Goal: Feedback & Contribution: Submit feedback/report problem

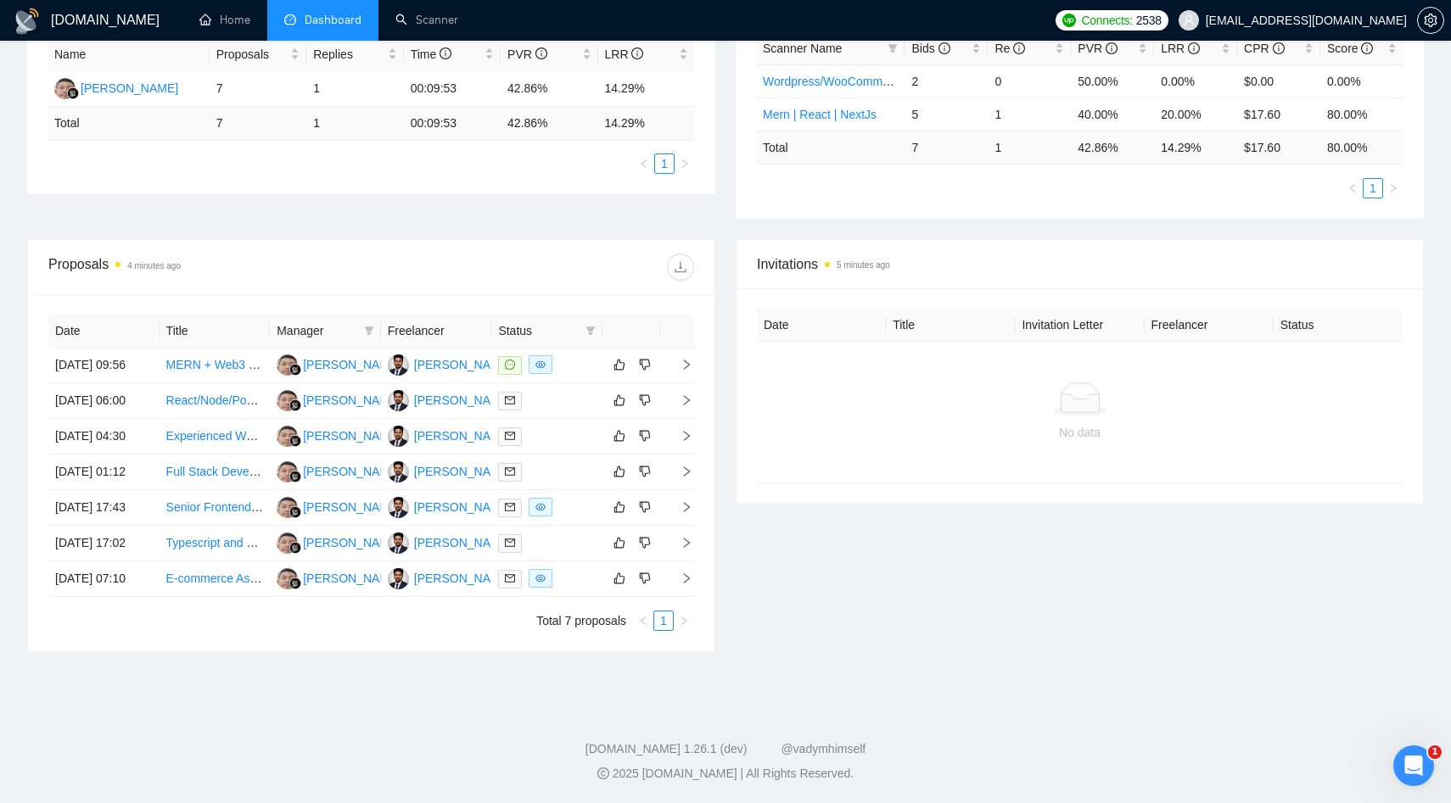
scroll to position [371, 0]
click at [456, 27] on link "Scanner" at bounding box center [426, 20] width 63 height 14
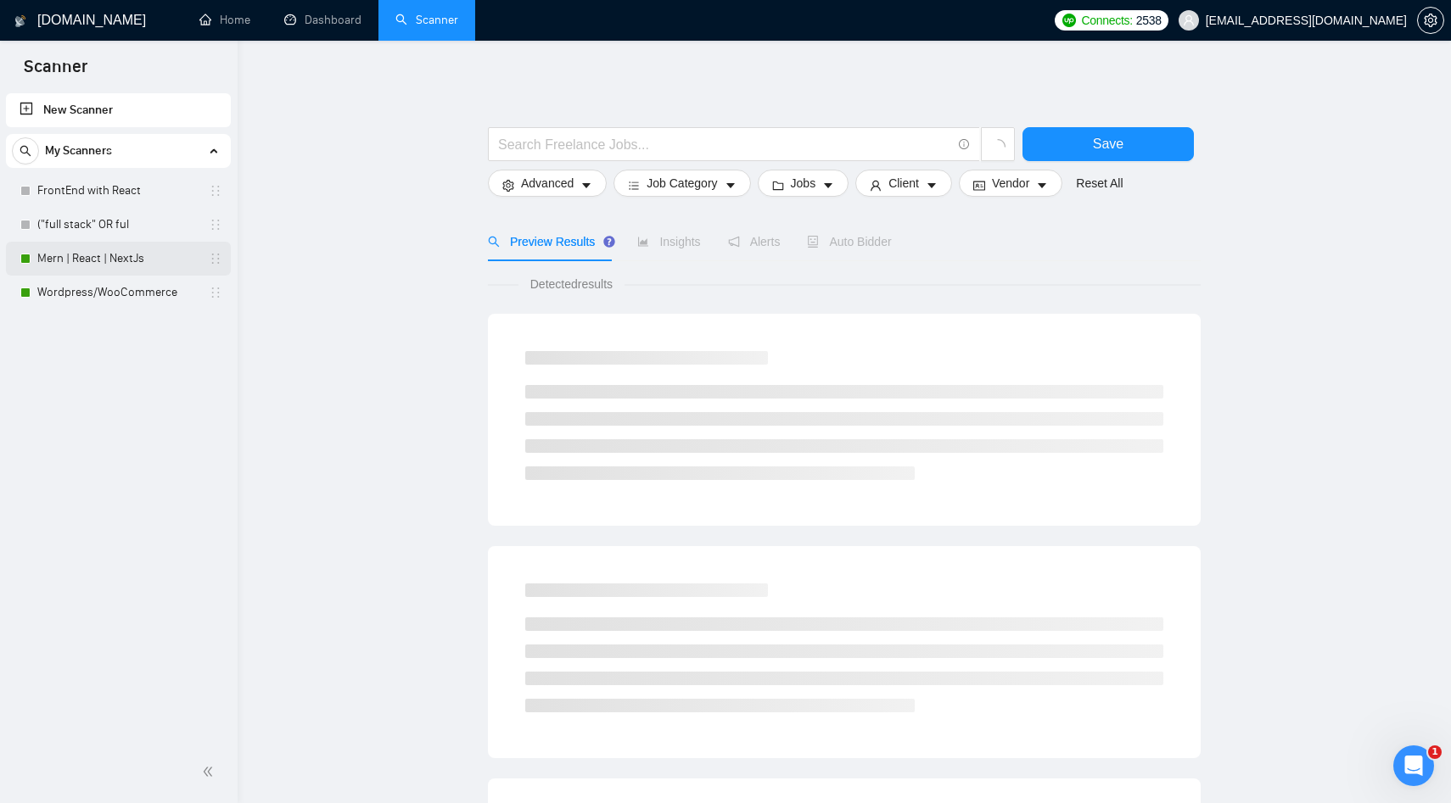
click at [115, 265] on link "Mern | React | NextJs" at bounding box center [117, 259] width 161 height 34
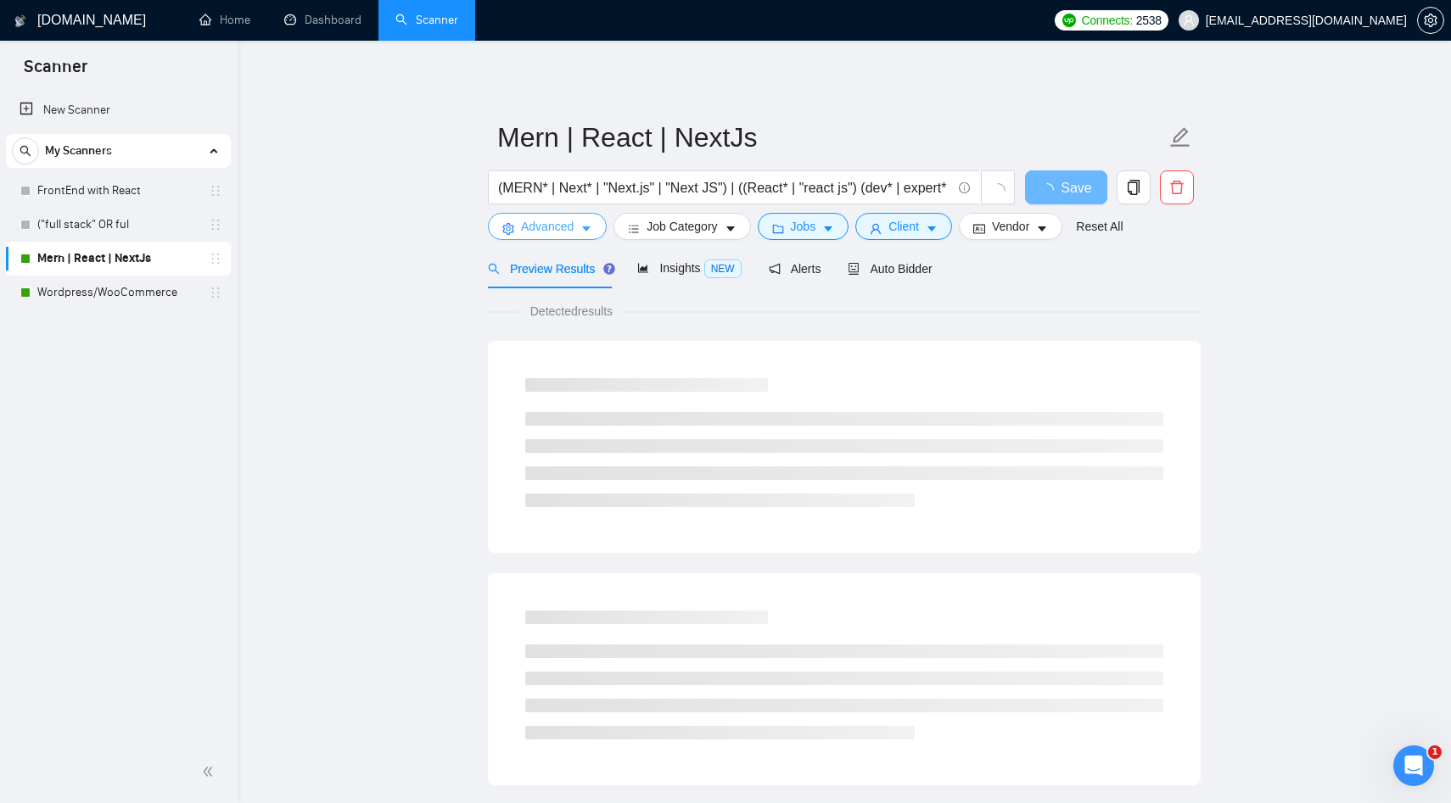
click at [573, 229] on span "Advanced" at bounding box center [547, 226] width 53 height 19
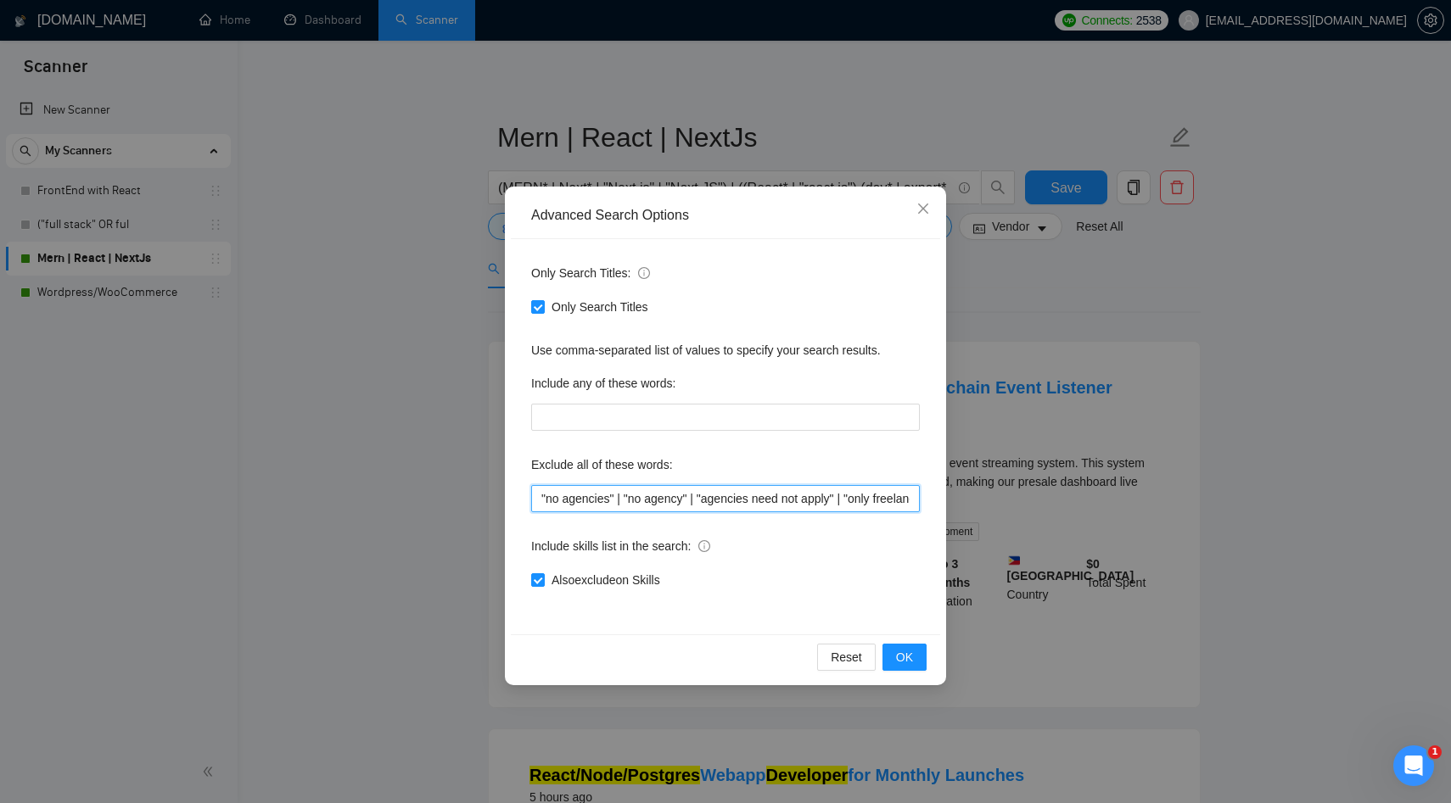
click at [585, 503] on input ""no agencies" | "no agency" | "agencies need not apply" | "only freelancers" | …" at bounding box center [725, 498] width 389 height 27
click at [922, 212] on icon "close" at bounding box center [923, 209] width 14 height 14
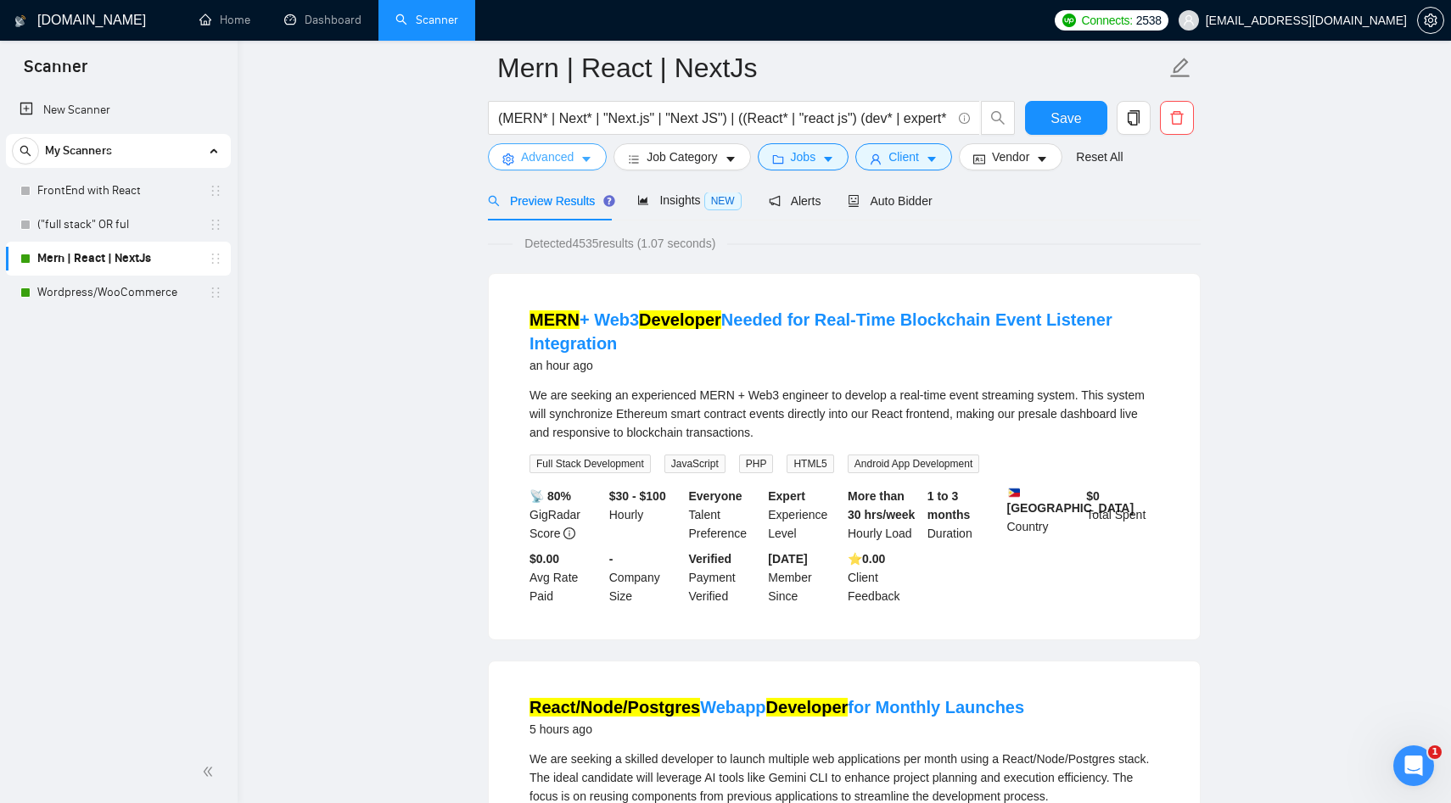
scroll to position [83, 0]
click at [588, 165] on button "Advanced" at bounding box center [547, 156] width 119 height 27
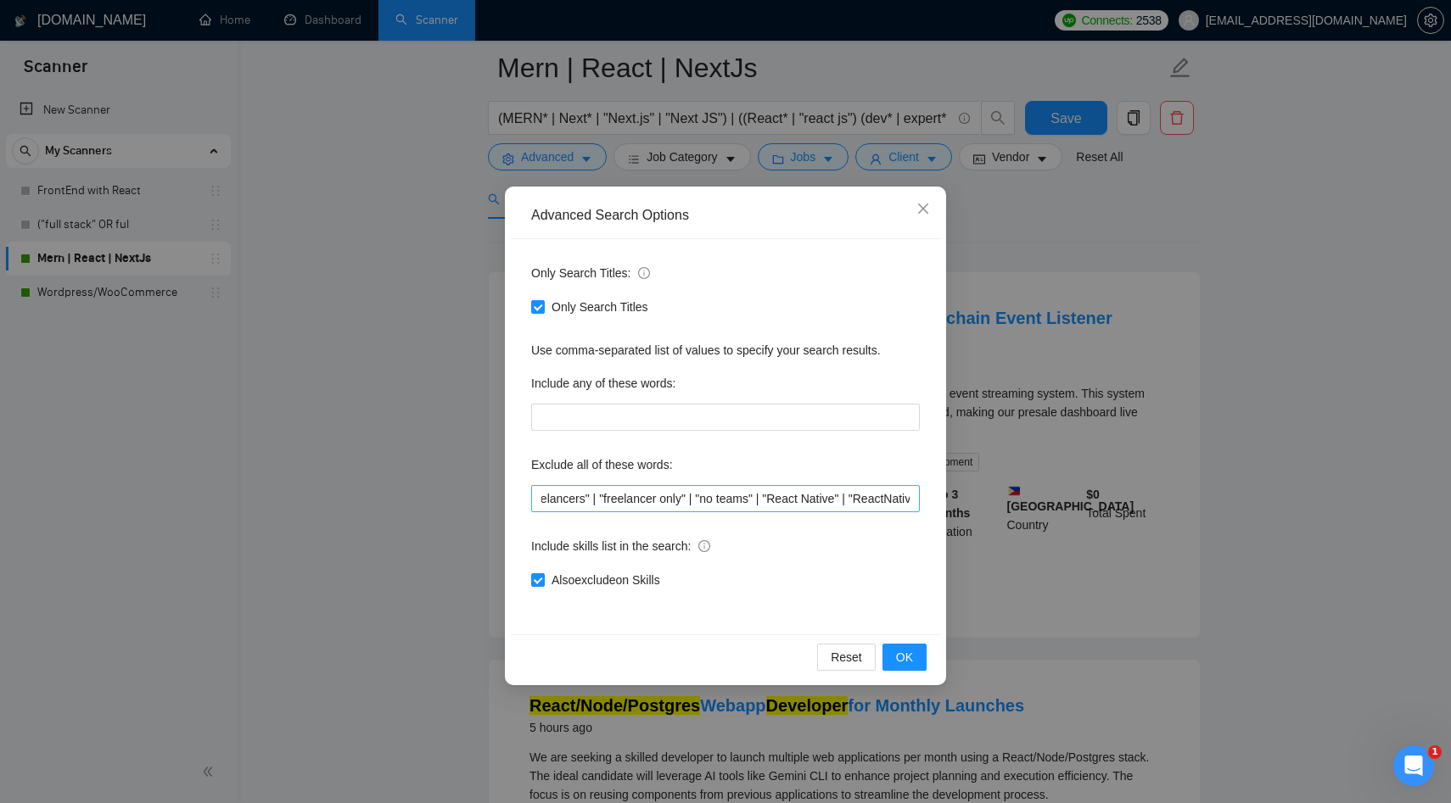
scroll to position [0, 397]
click at [914, 502] on input ""no agencies" | "no agency" | "agencies need not apply" | "only freelancers" | …" at bounding box center [725, 498] width 389 height 27
click at [937, 534] on div "Only Search Titles: Only Search Titles Use comma-separated list of values to sp…" at bounding box center [725, 436] width 429 height 395
click at [879, 495] on input ""no agencies" | "no agency" | "agencies need not apply" | "only freelancers" | …" at bounding box center [725, 498] width 389 height 27
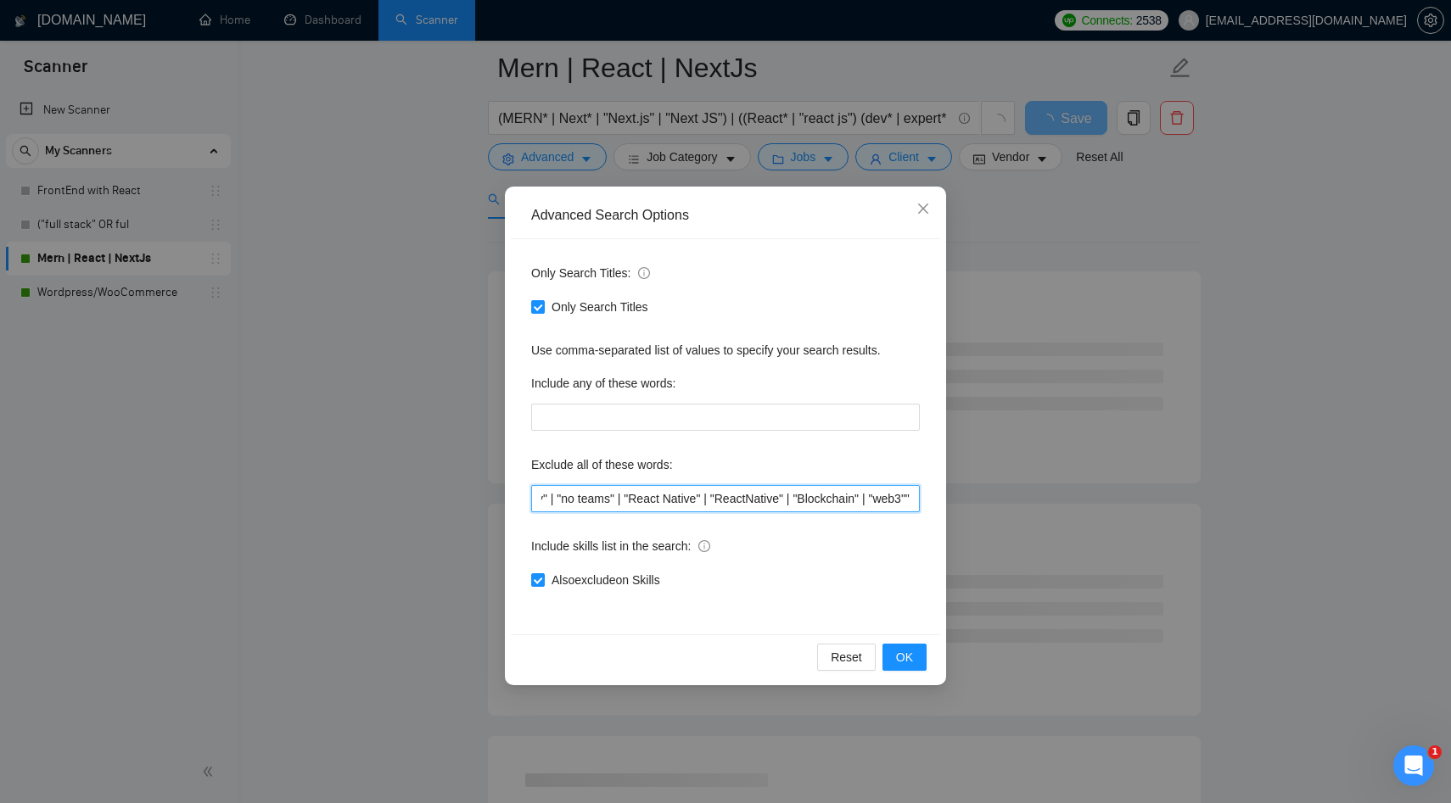
scroll to position [0, 523]
type input ""no agencies" | "no agency" | "agencies need not apply" | "only freelancers" | …"
click at [912, 658] on span "OK" at bounding box center [904, 657] width 17 height 19
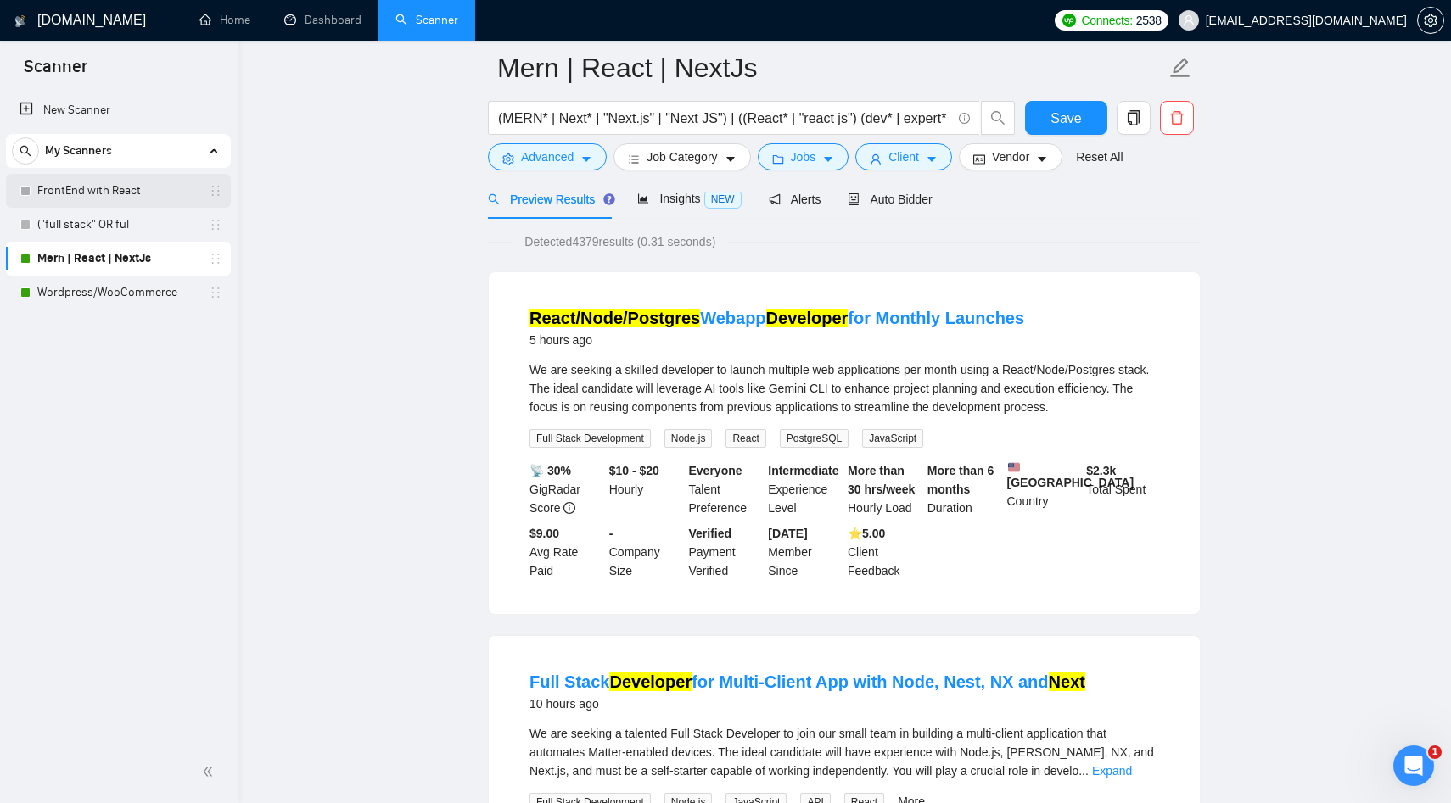
click at [78, 187] on link "FrontEnd with React" at bounding box center [117, 191] width 161 height 34
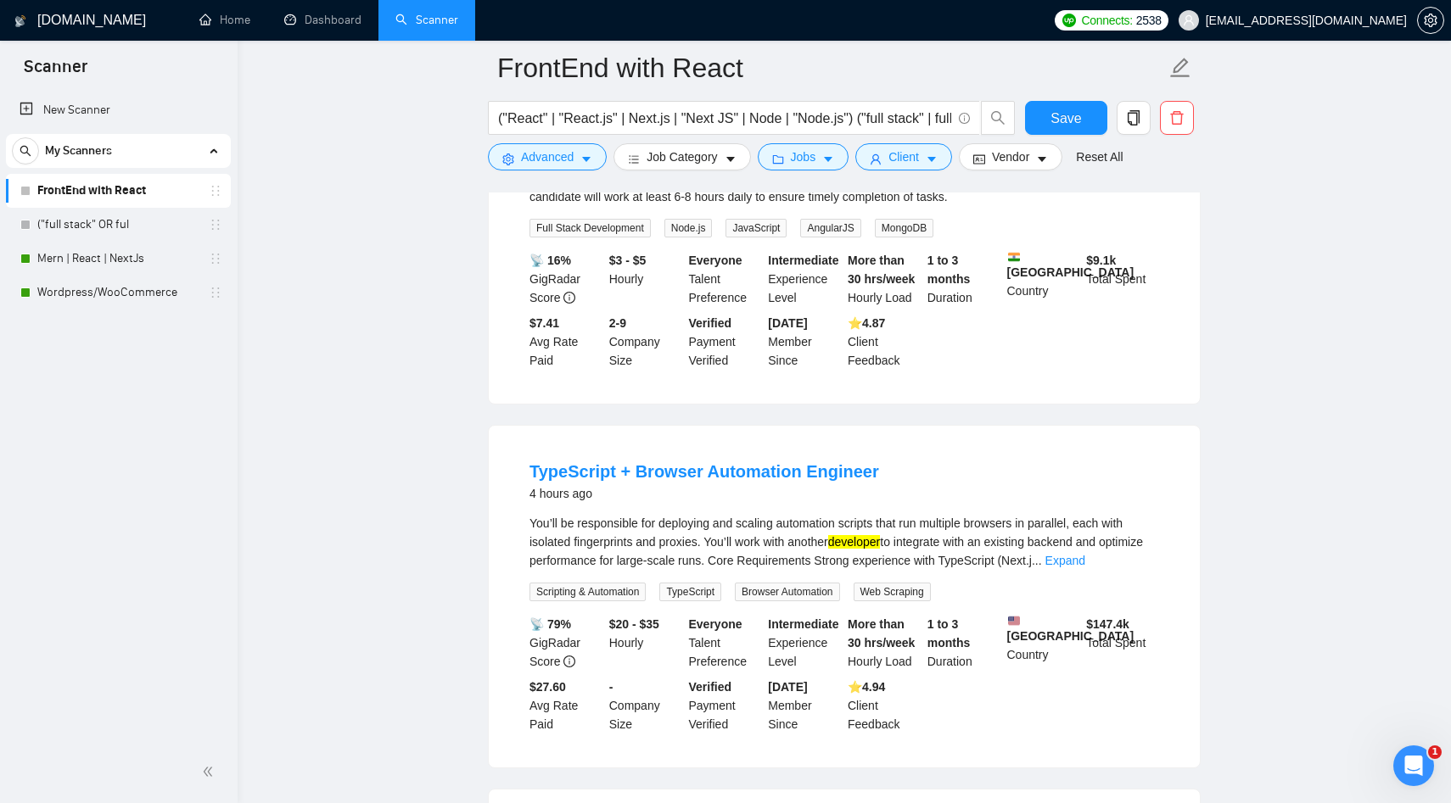
scroll to position [232, 0]
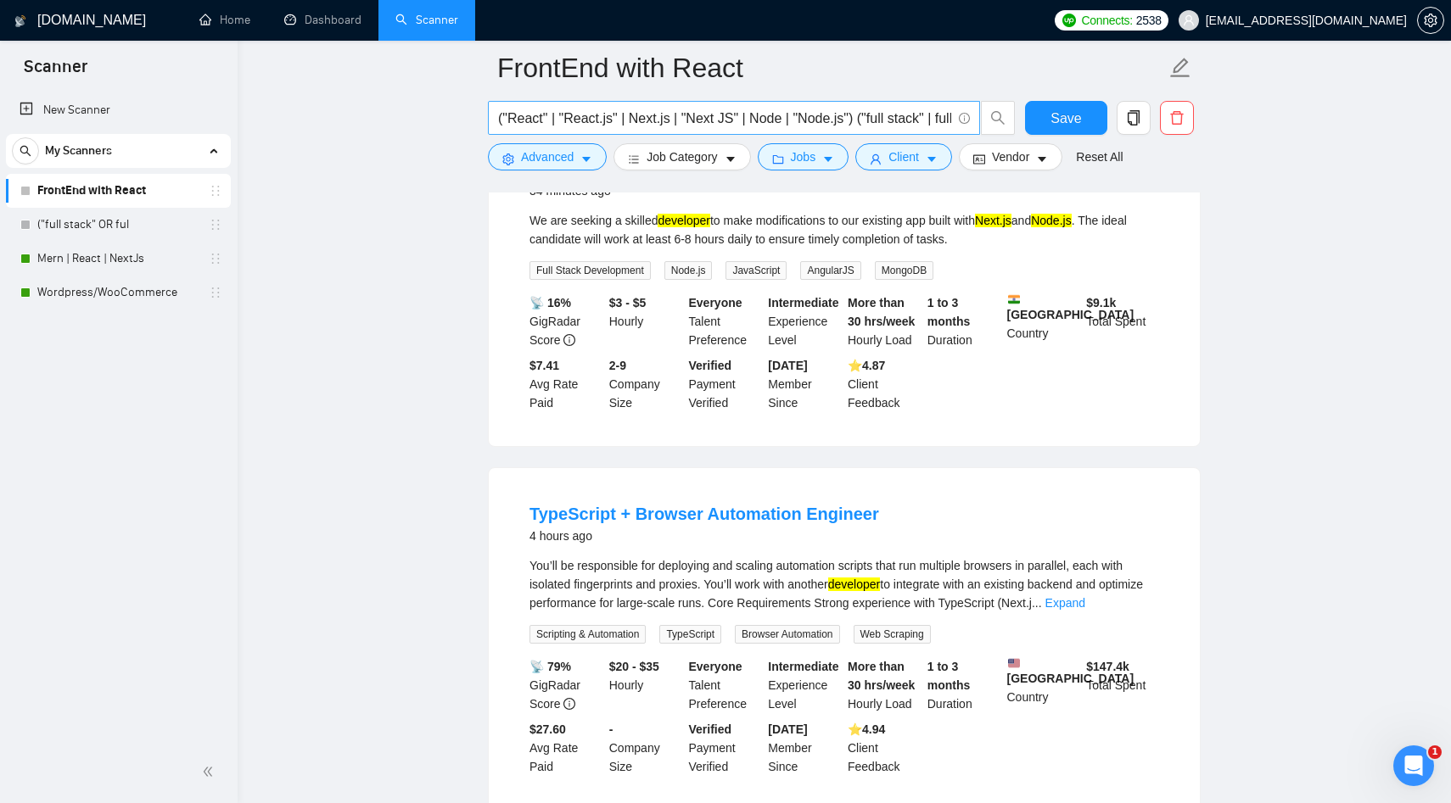
click at [714, 132] on span "("React" | "React.js" | Next.js | "Next JS" | Node | "Node.js") ("full stack" |…" at bounding box center [734, 118] width 492 height 34
click at [628, 121] on input "("React" | "React.js" | Next.js | "Next JS" | Node | "Node.js") ("full stack" |…" at bounding box center [724, 118] width 453 height 21
click at [563, 121] on input "("React" | "React.js" | Next.js | "Next JS" | Node | "Node.js") ("full stack" |…" at bounding box center [724, 118] width 453 height 21
click at [92, 253] on link "Mern | React | NextJs" at bounding box center [117, 259] width 161 height 34
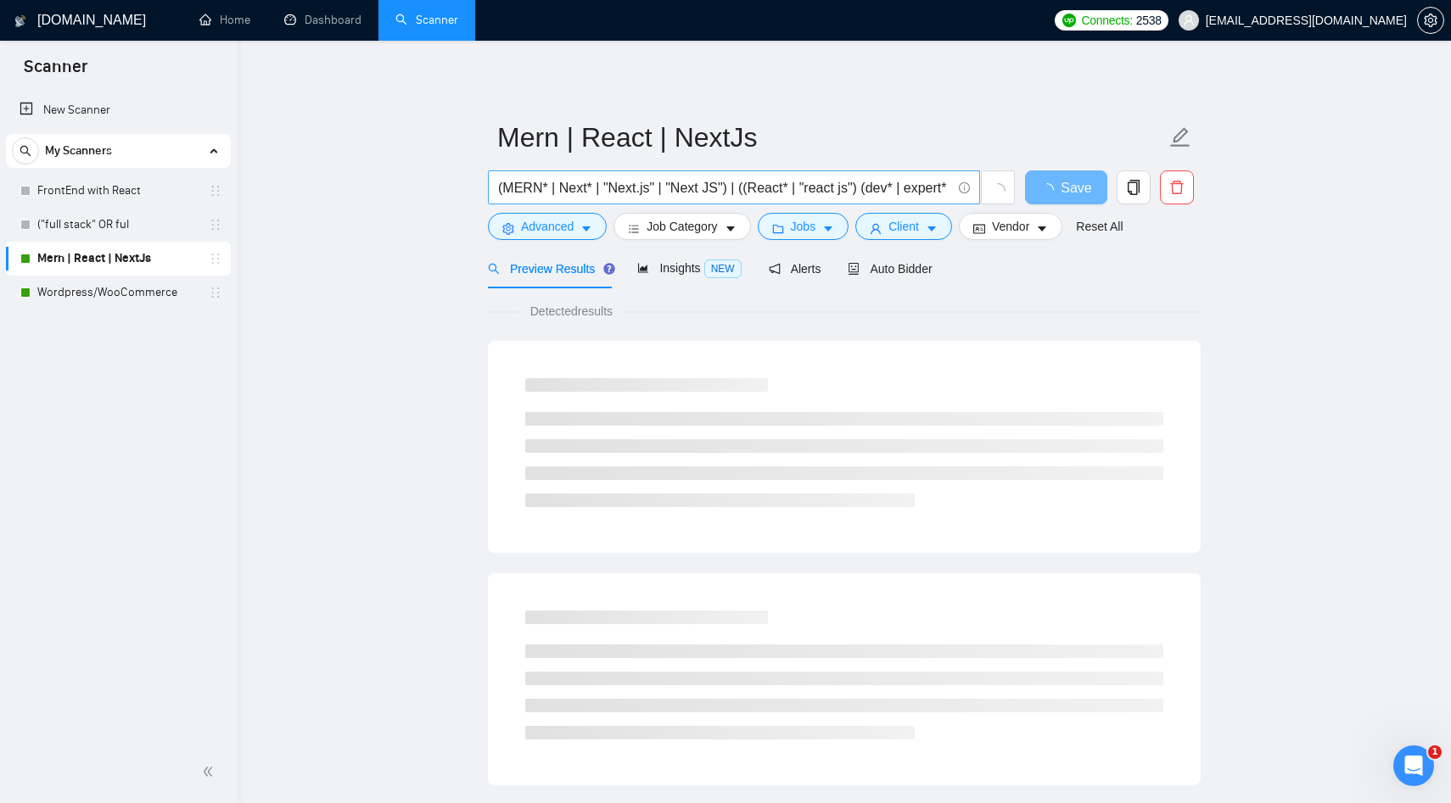
click at [613, 183] on input "(MERN* | Next* | "Next.js" | "Next JS") | ((React* | "react js") (dev* | expert…" at bounding box center [724, 187] width 453 height 21
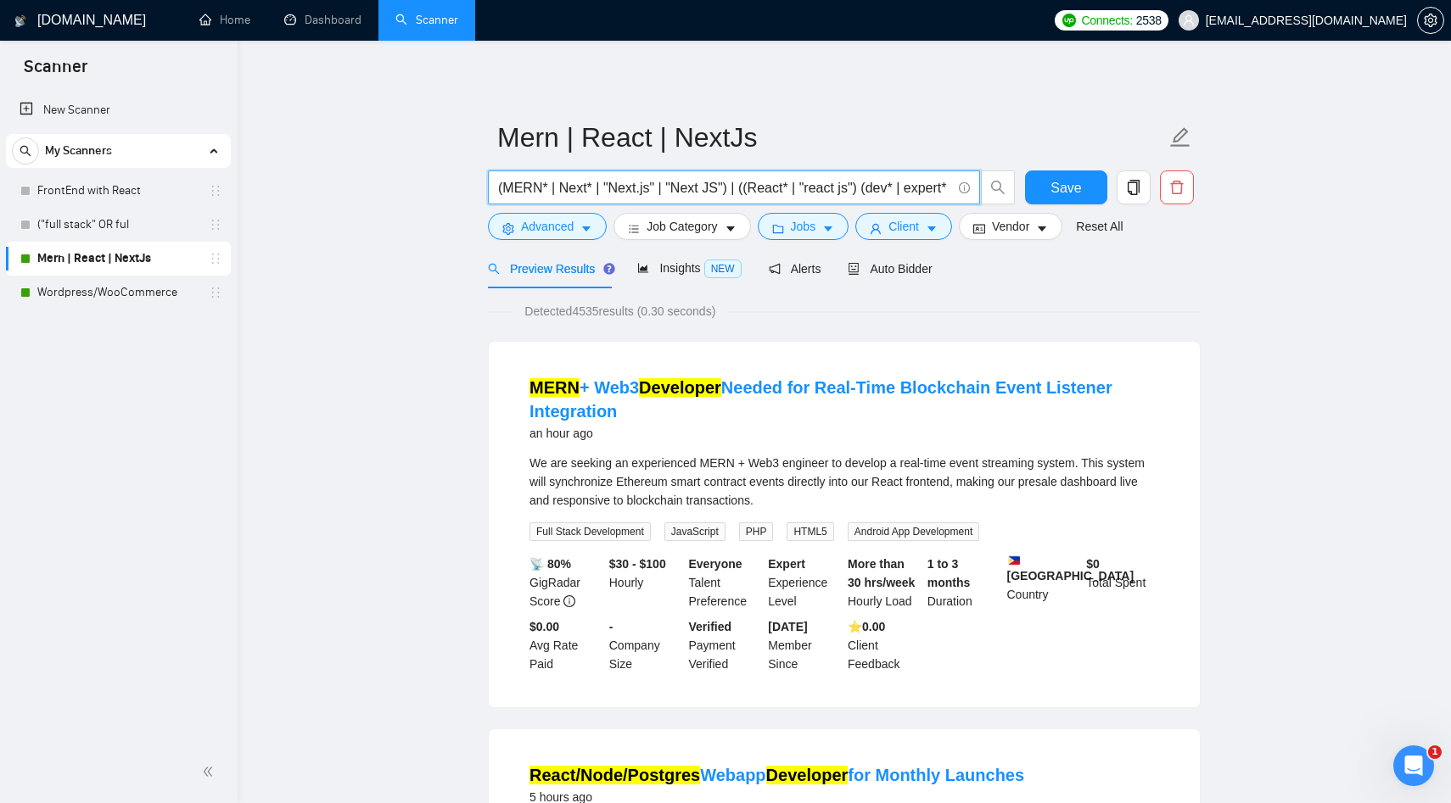
click at [852, 187] on input "(MERN* | Next* | "Next.js" | "Next JS") | ((React* | "react js") (dev* | expert…" at bounding box center [724, 187] width 453 height 21
click at [55, 192] on link "FrontEnd with React" at bounding box center [117, 191] width 161 height 34
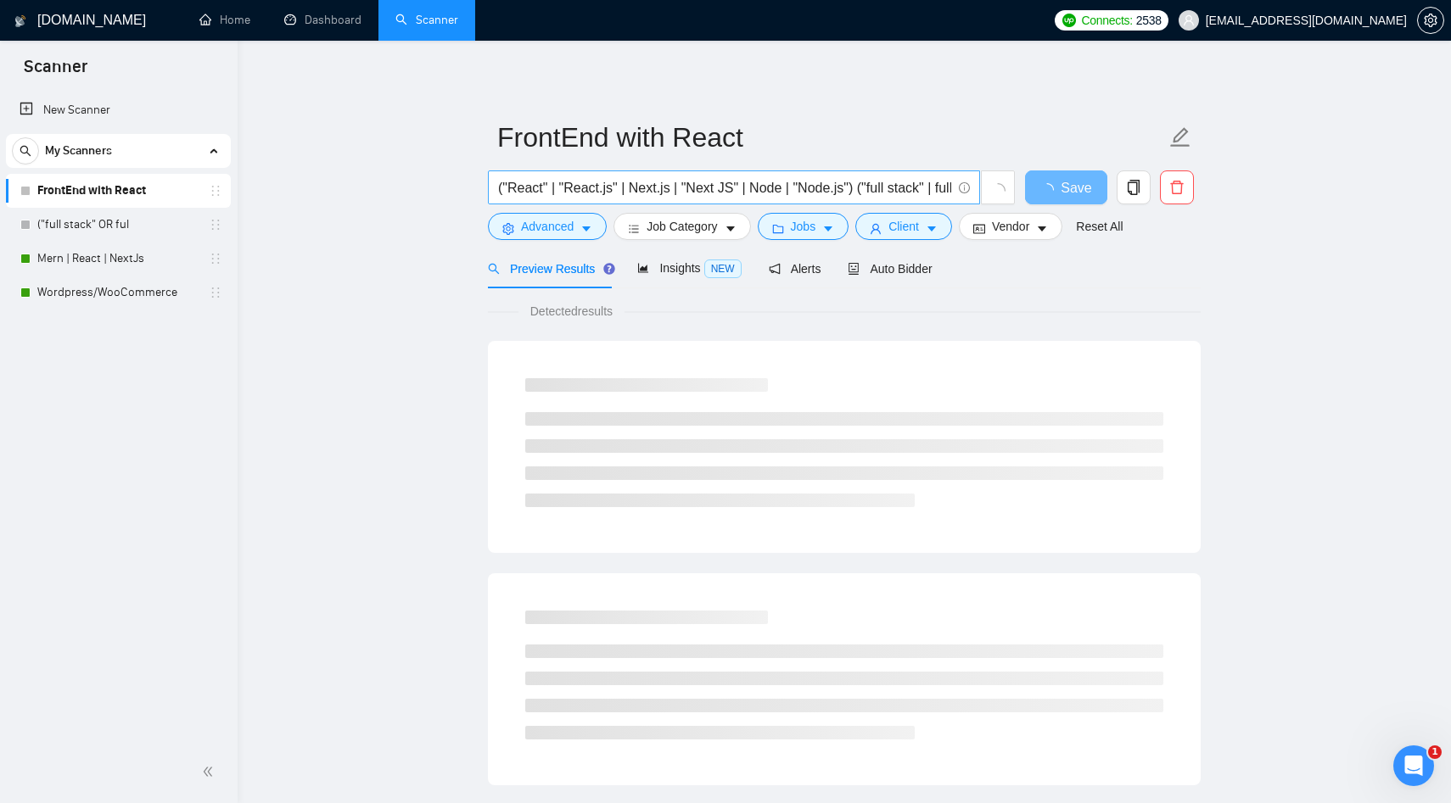
click at [594, 187] on input "("React" | "React.js" | Next.js | "Next JS" | Node | "Node.js") ("full stack" |…" at bounding box center [724, 187] width 453 height 21
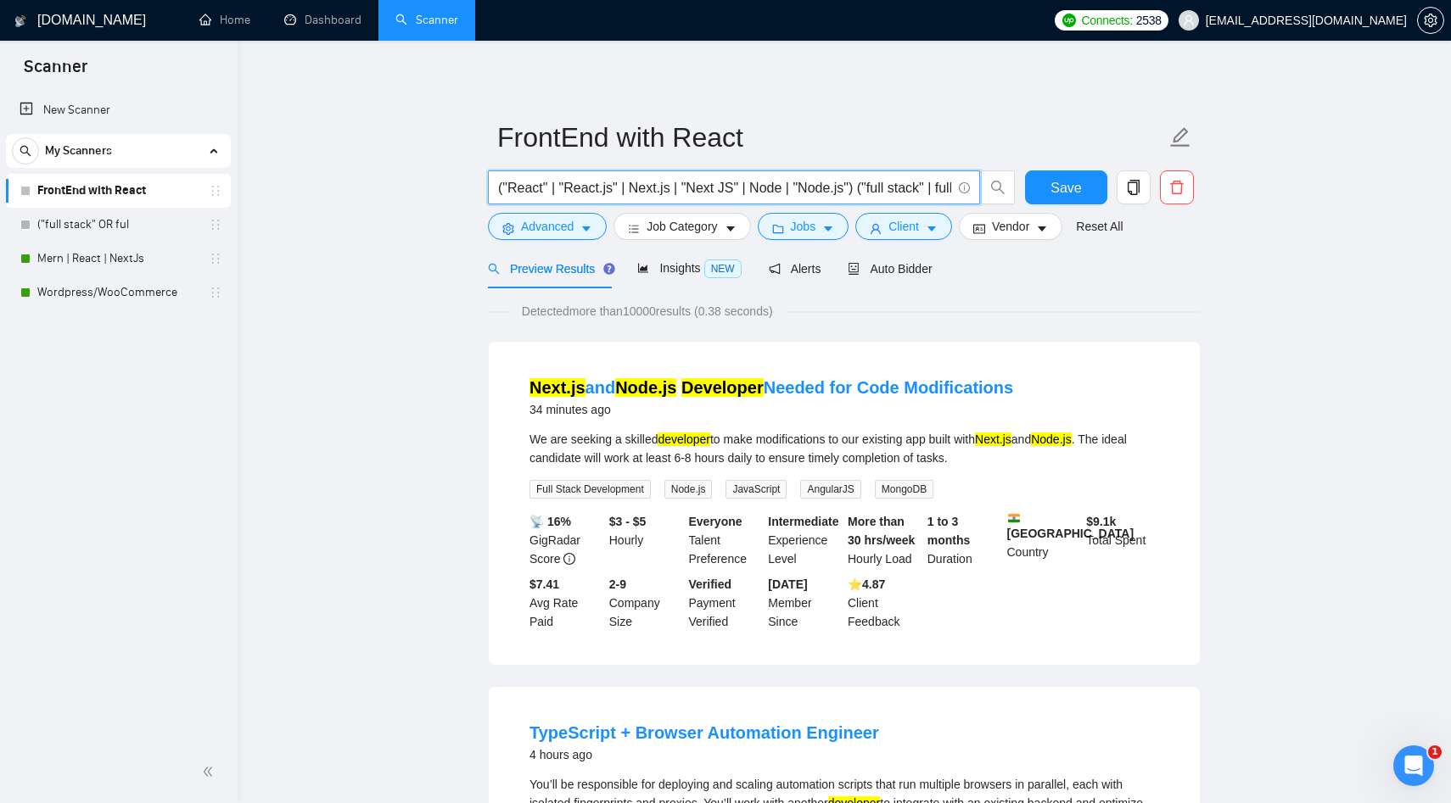
paste input "MERN* | Next* | "Next.js" | "Next JS") | ((React* | "react js") (dev* | expert*…"
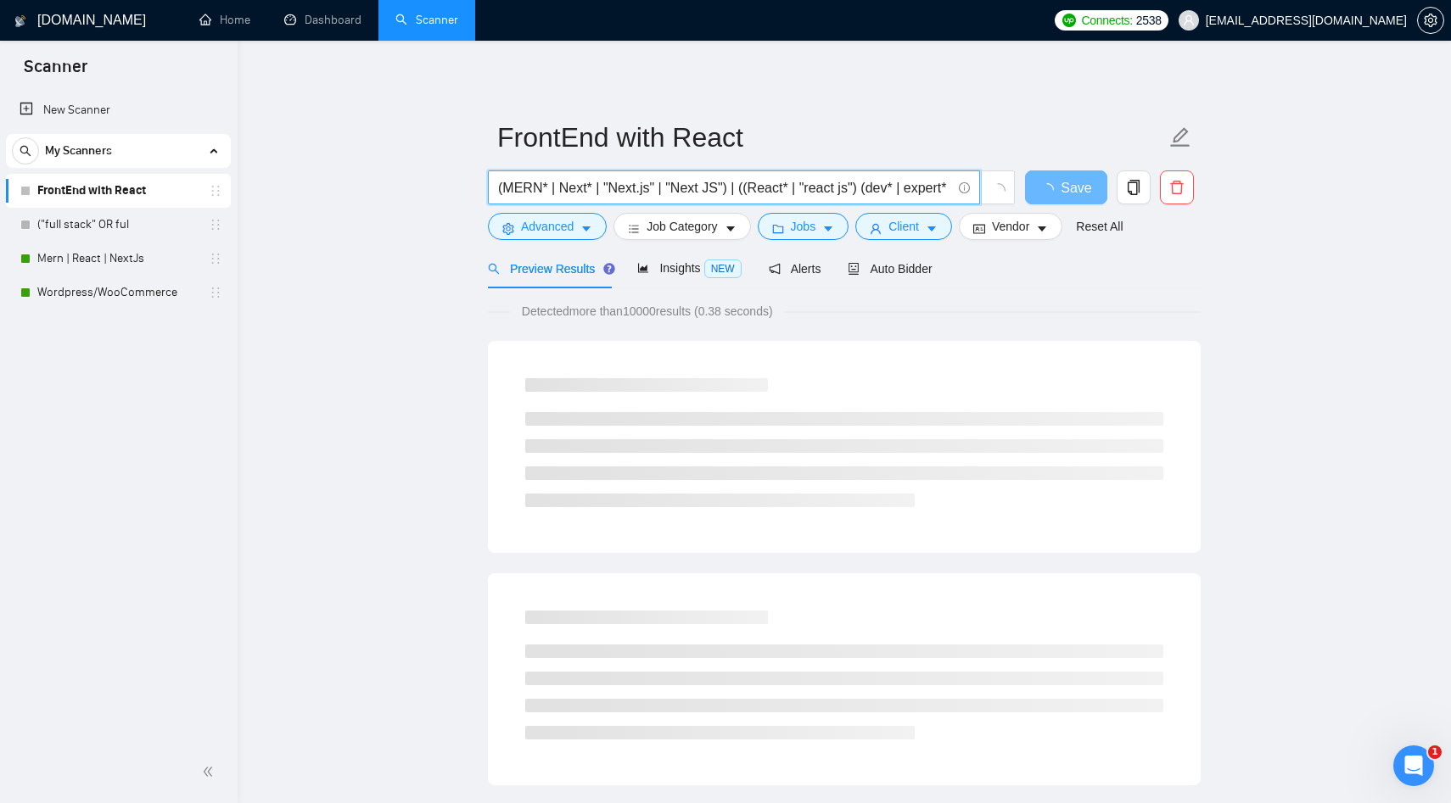
click at [527, 192] on input "(MERN* | Next* | "Next.js" | "Next JS") | ((React* | "react js") (dev* | expert…" at bounding box center [724, 187] width 453 height 21
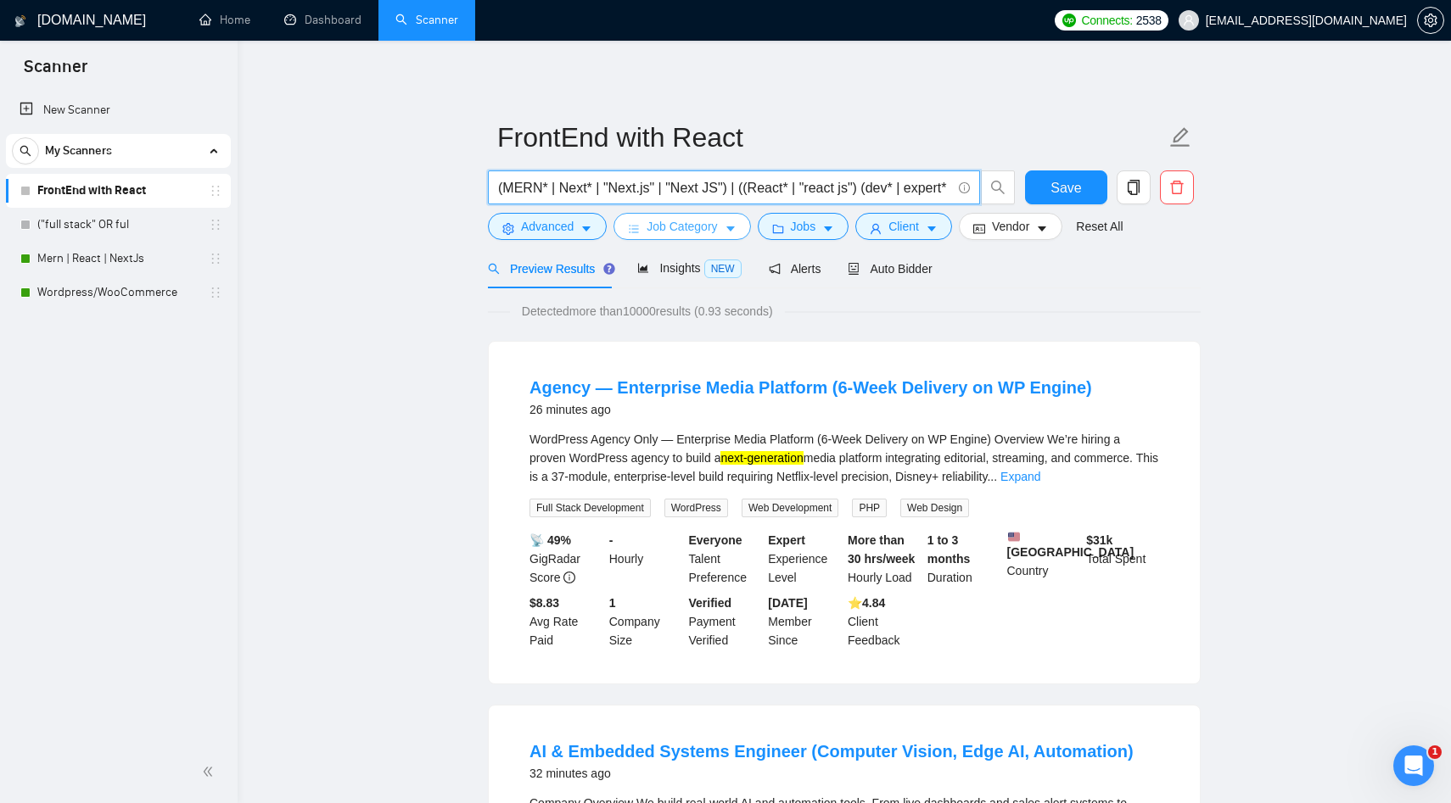
paste input "(React* | "react js") (frontend* | "front end" | FrontEnd* | FE*"
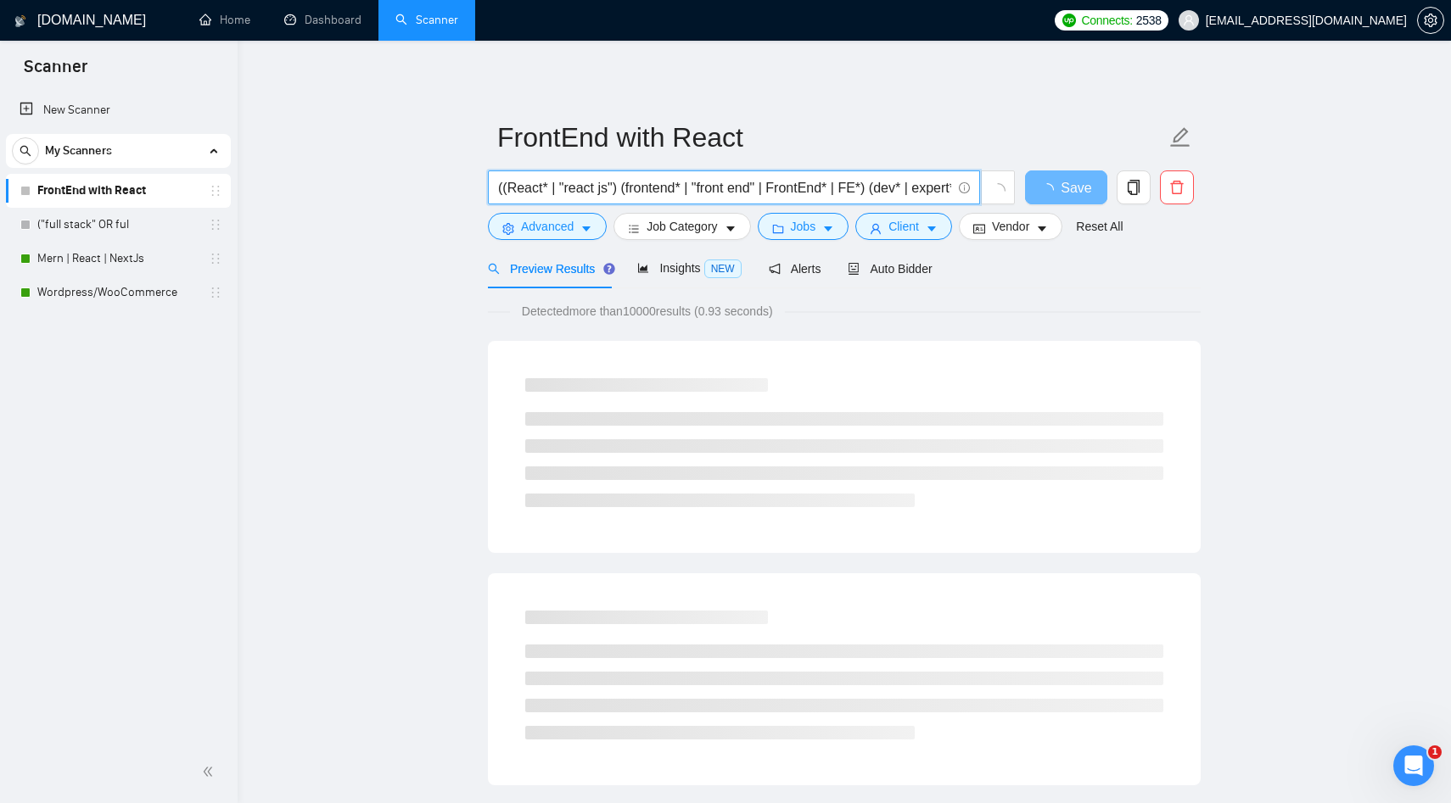
drag, startPoint x: 624, startPoint y: 191, endPoint x: 395, endPoint y: 191, distance: 229.1
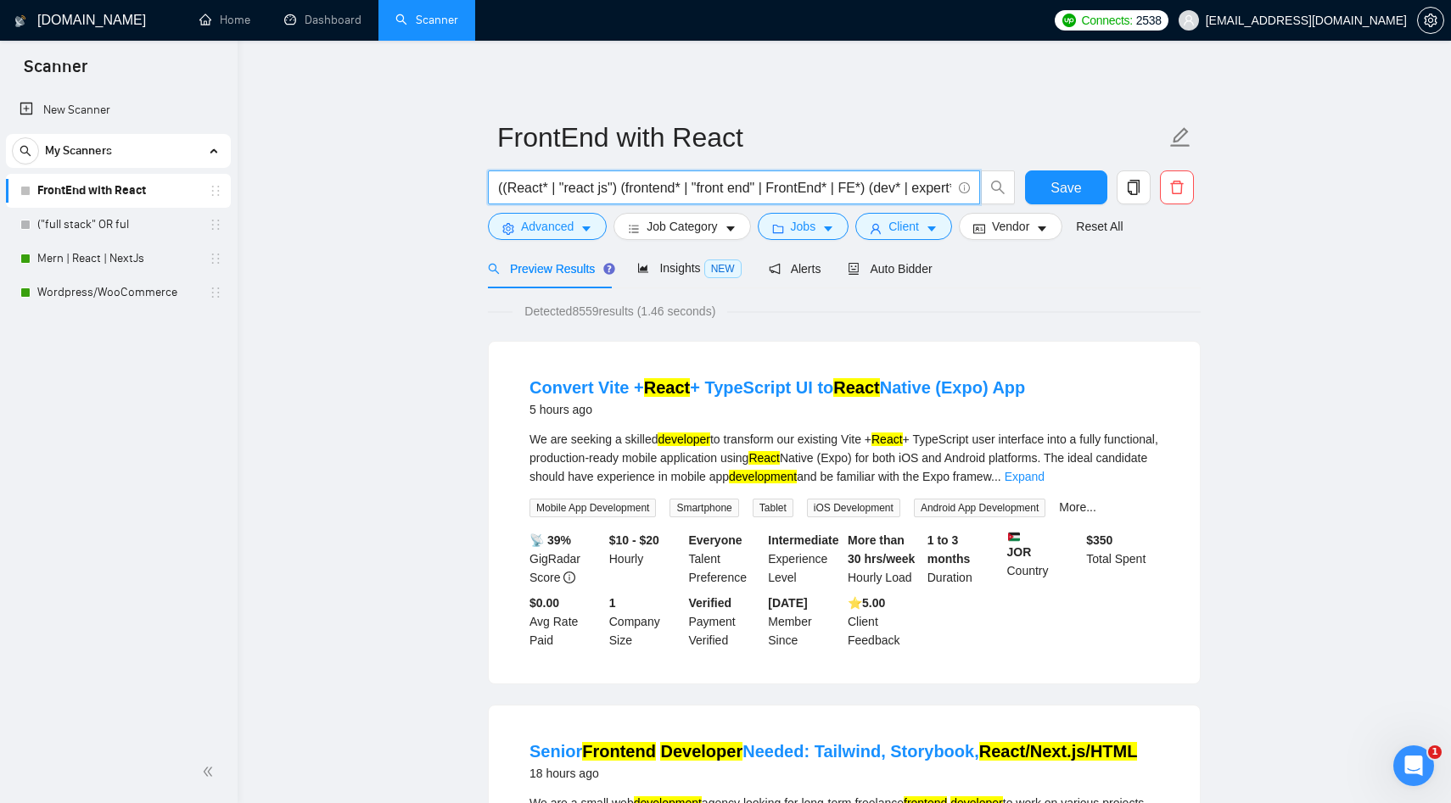
click at [625, 188] on input "((React* | "react js") (frontend* | "front end" | FrontEnd* | FE*) (dev* | expe…" at bounding box center [724, 187] width 453 height 21
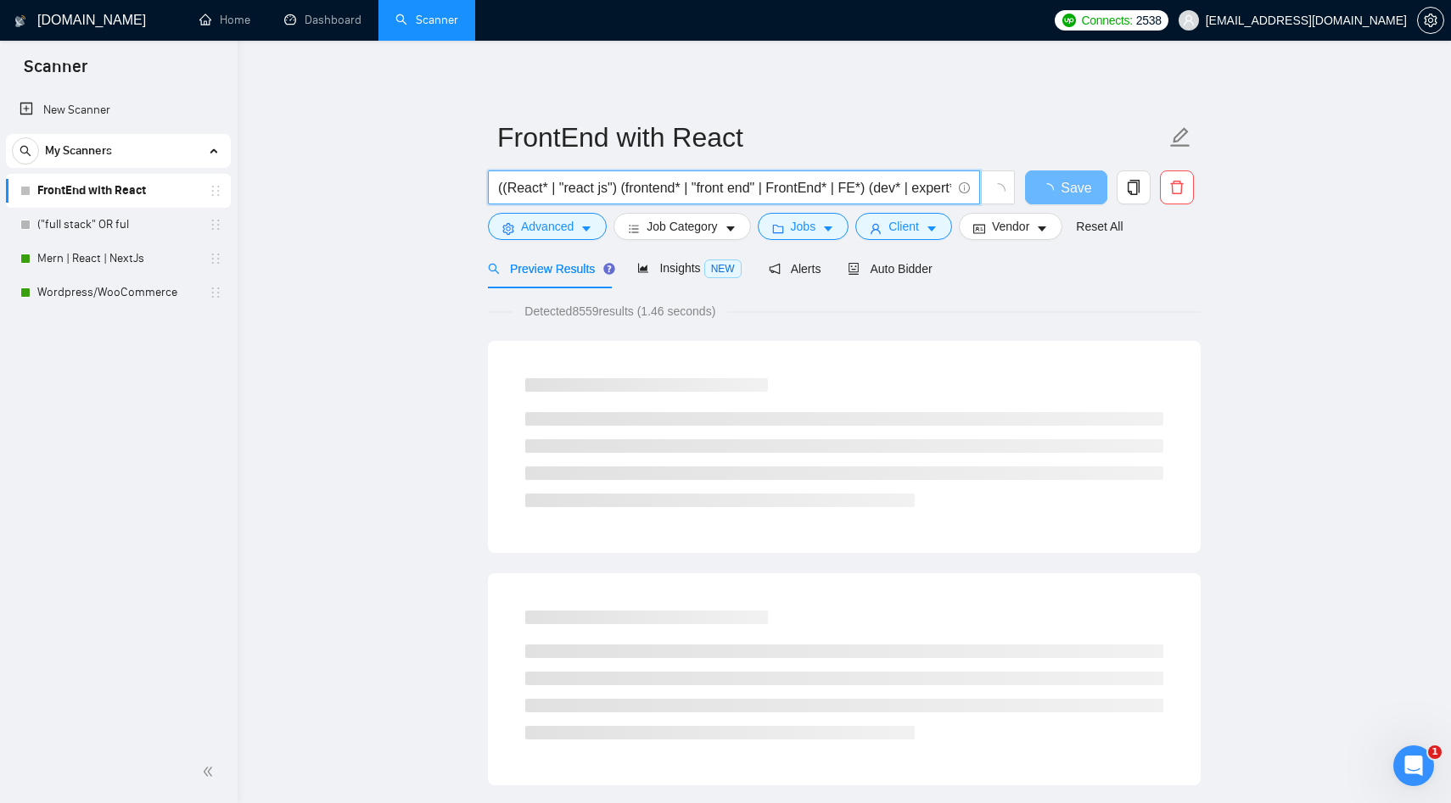
click at [505, 189] on input "((React* | "react js") (frontend* | "front end" | FrontEnd* | FE*) (dev* | expe…" at bounding box center [724, 187] width 453 height 21
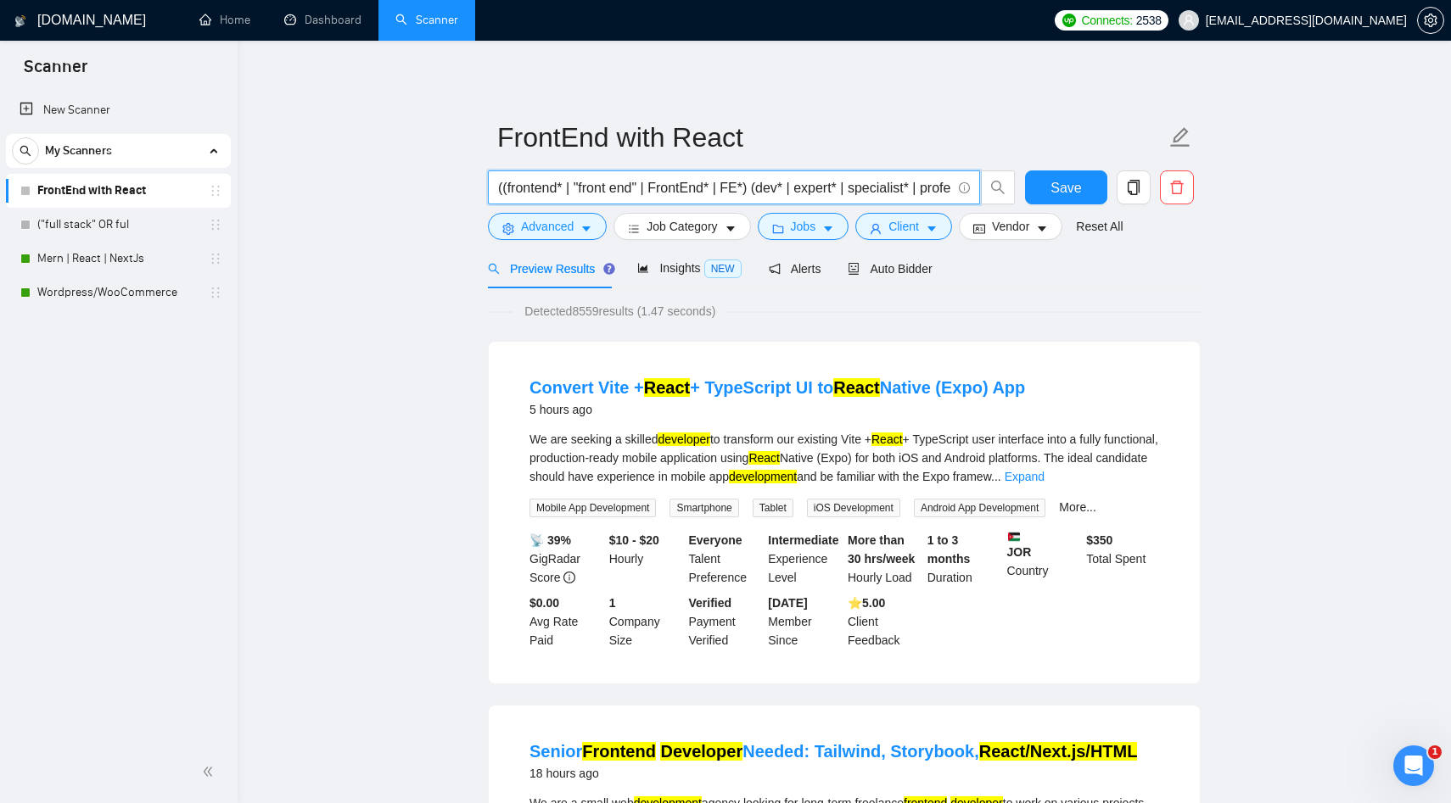
type input "((frontend* | "front end" | FrontEnd* | FE*) (dev* | expert* | specialist* | pr…"
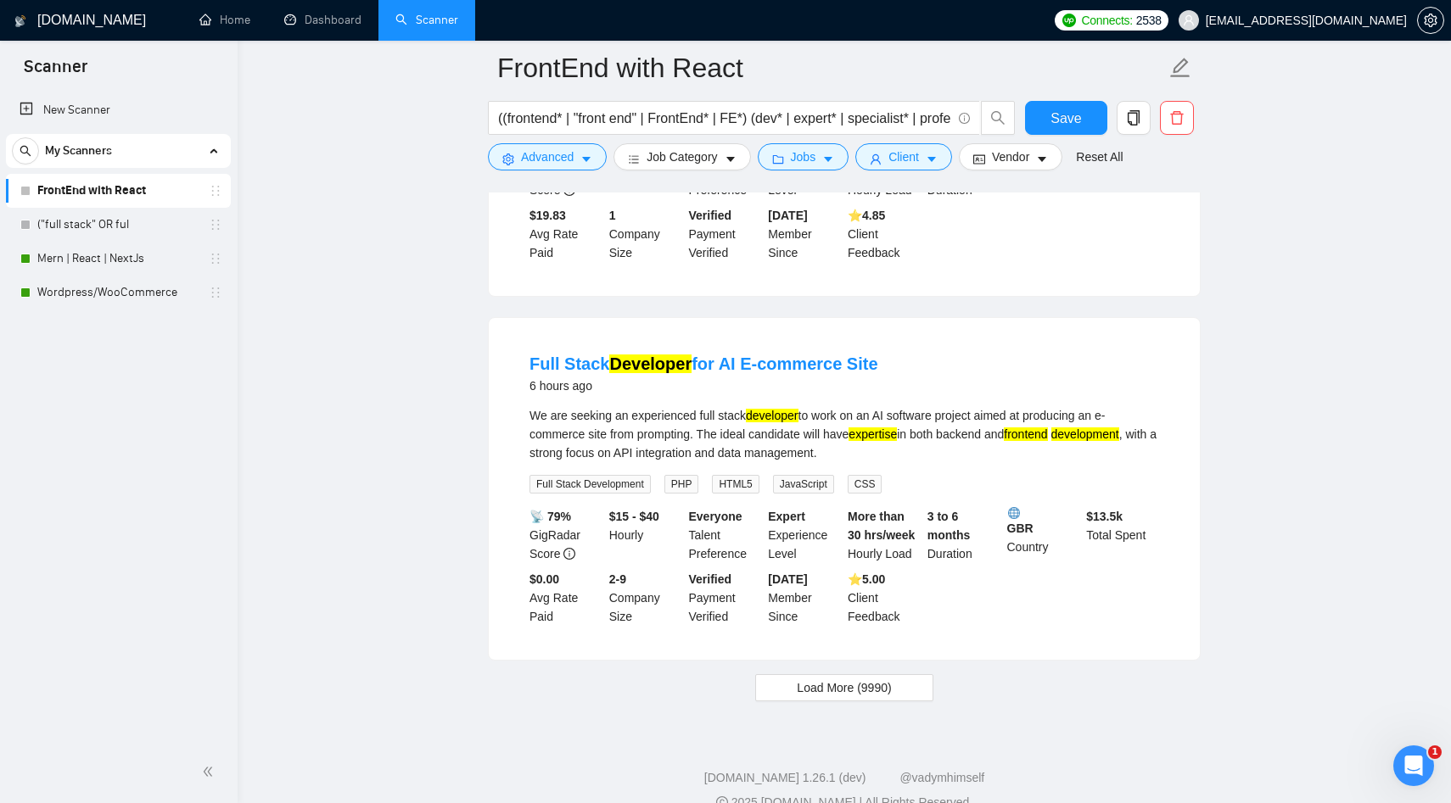
scroll to position [3481, 0]
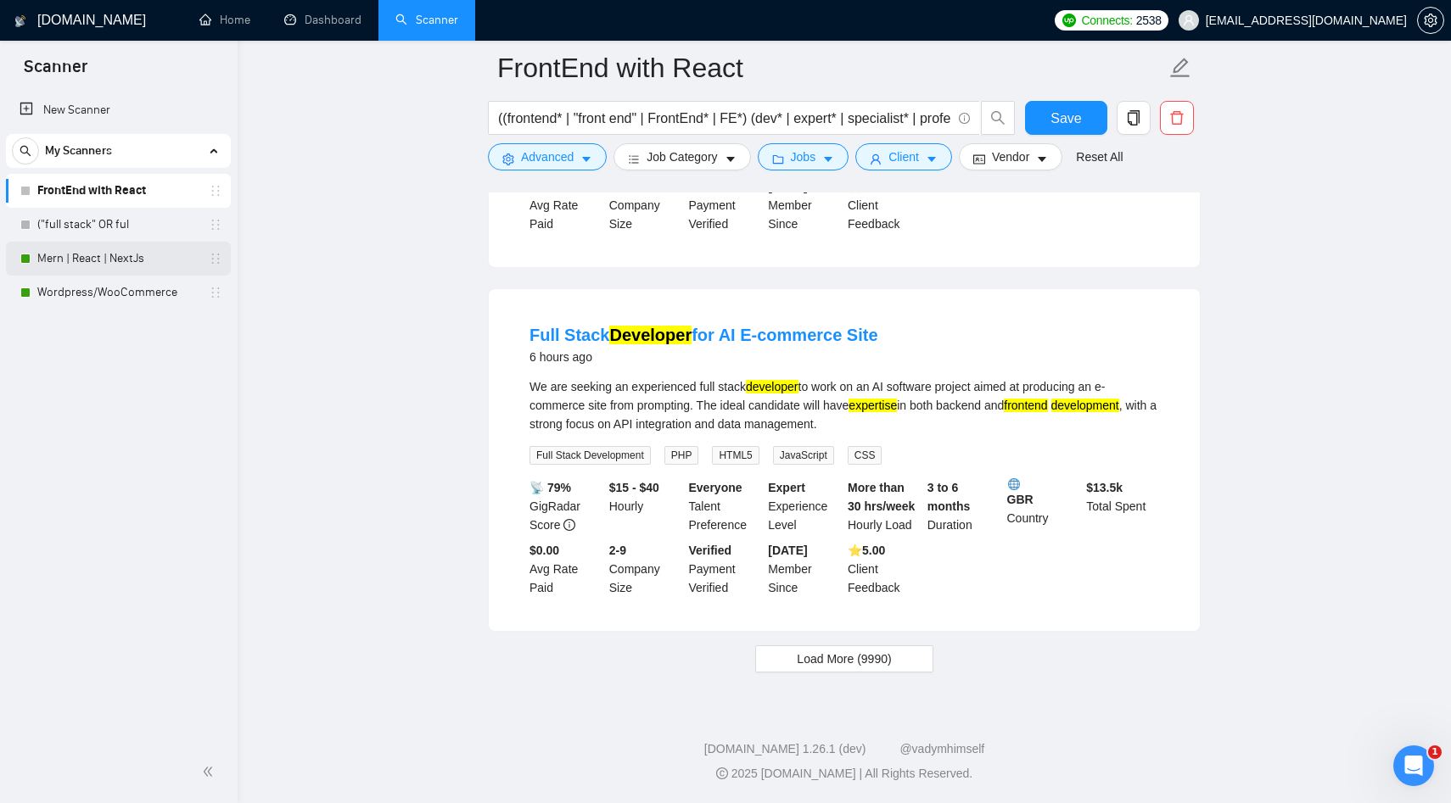
click at [82, 265] on link "Mern | React | NextJs" at bounding box center [117, 259] width 161 height 34
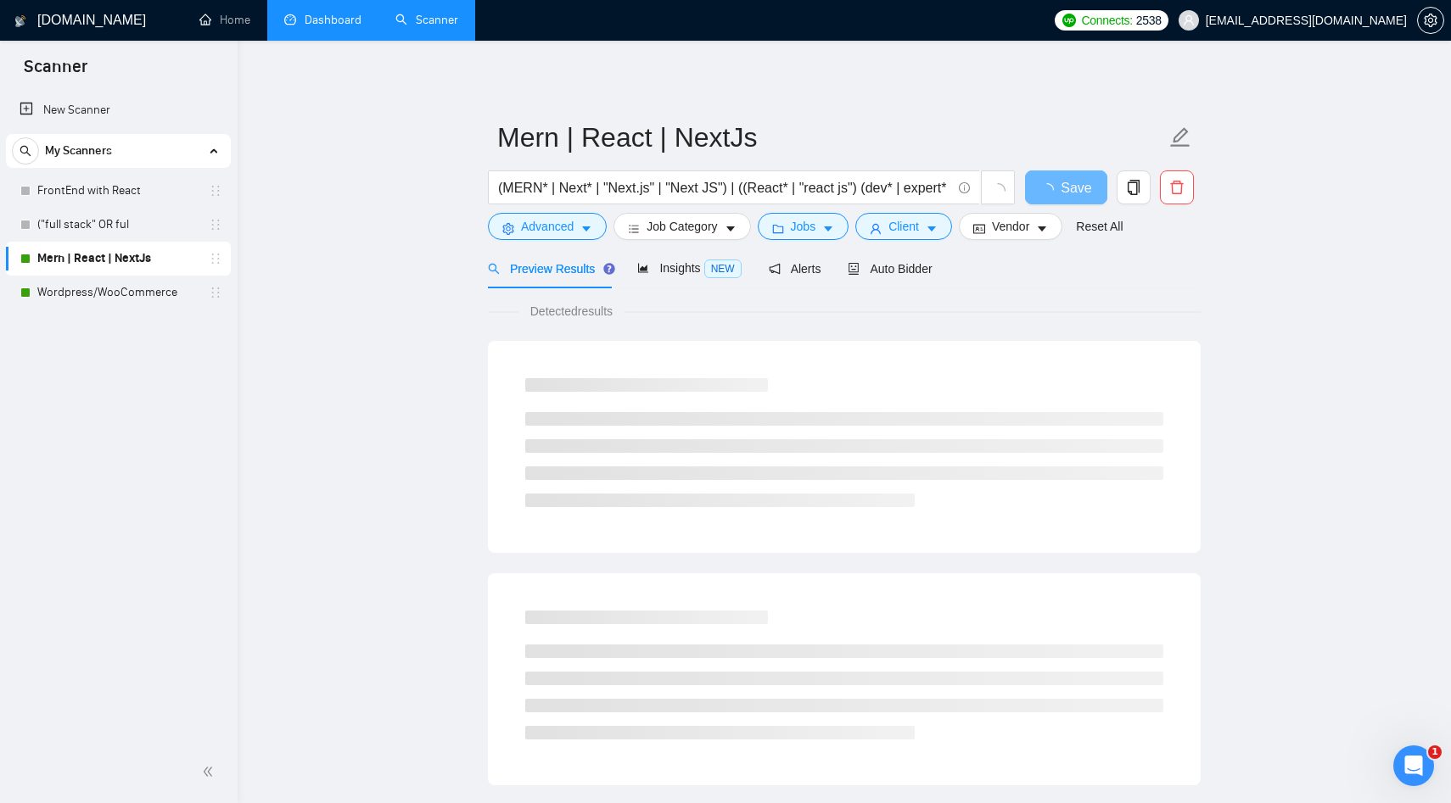
click at [305, 27] on link "Dashboard" at bounding box center [322, 20] width 77 height 14
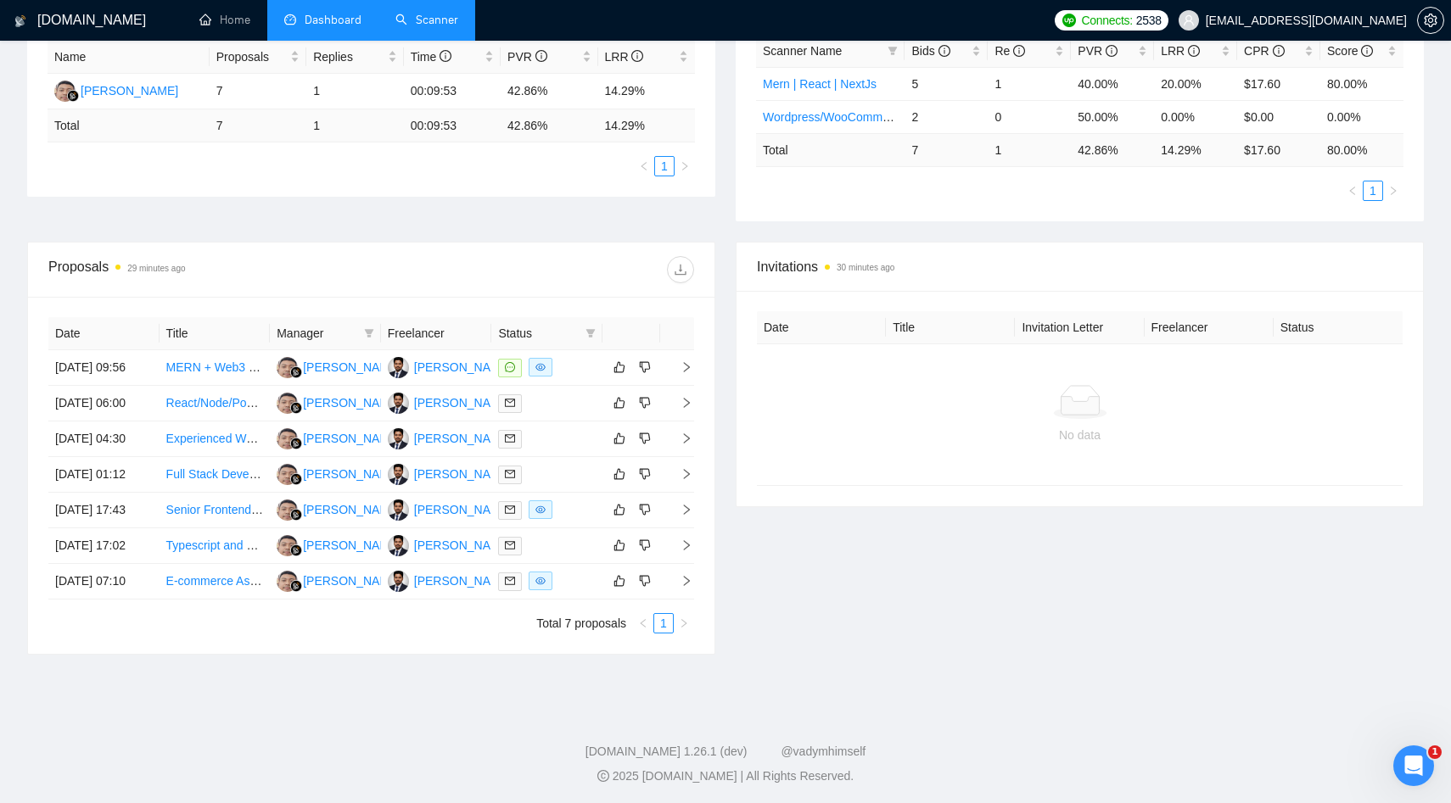
scroll to position [448, 0]
click at [615, 573] on icon "like" at bounding box center [619, 579] width 12 height 14
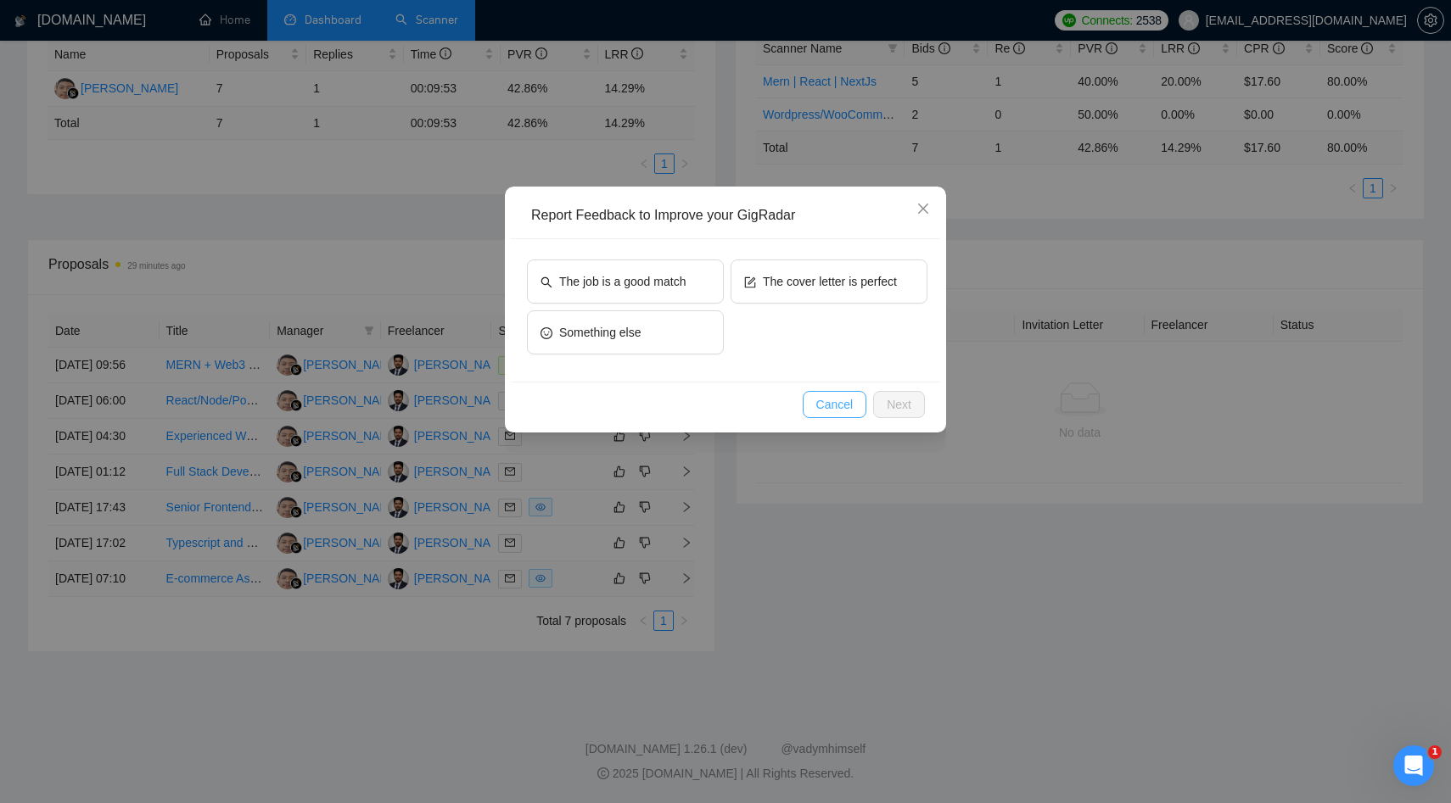
click at [841, 406] on span "Cancel" at bounding box center [834, 404] width 37 height 19
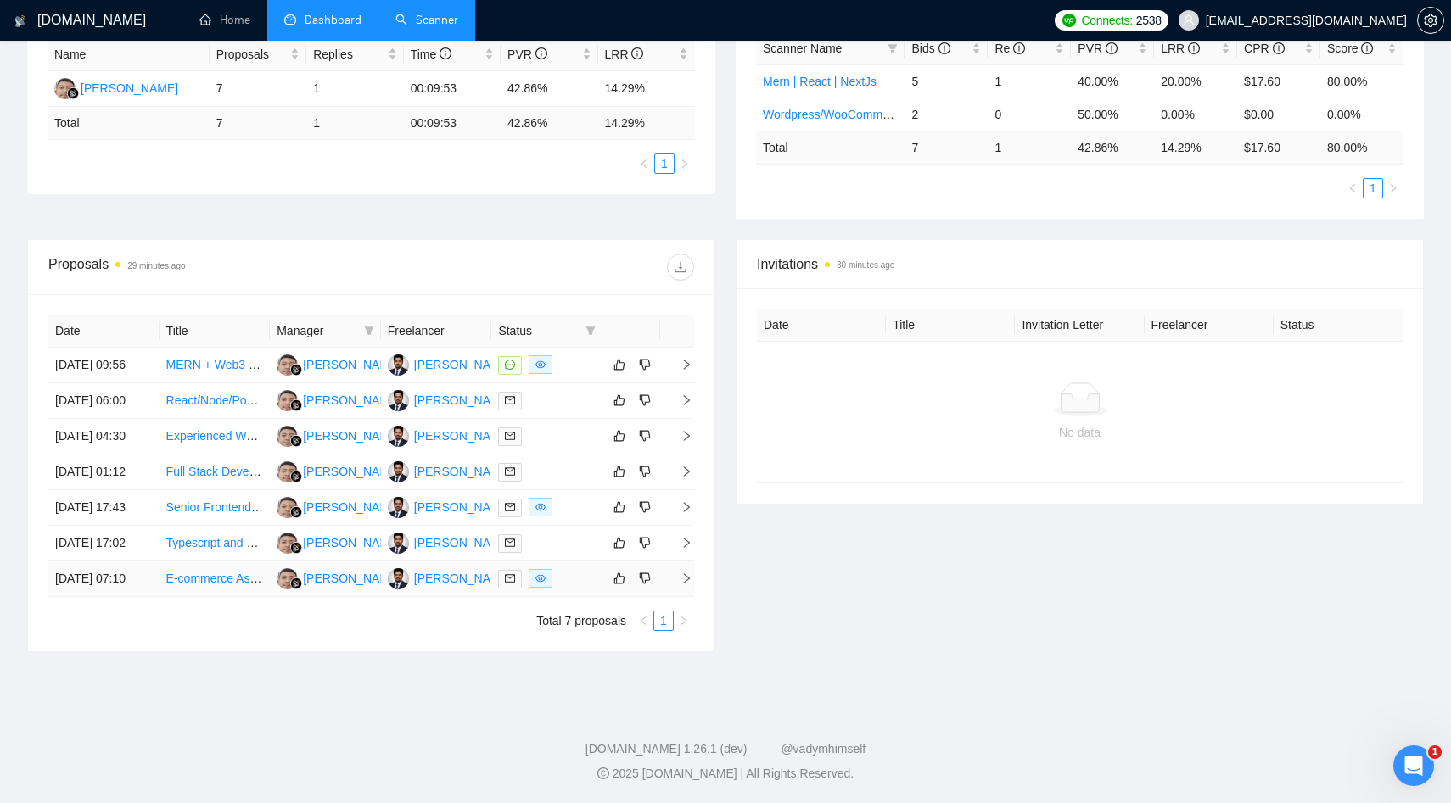
click at [682, 574] on icon "right" at bounding box center [686, 579] width 12 height 12
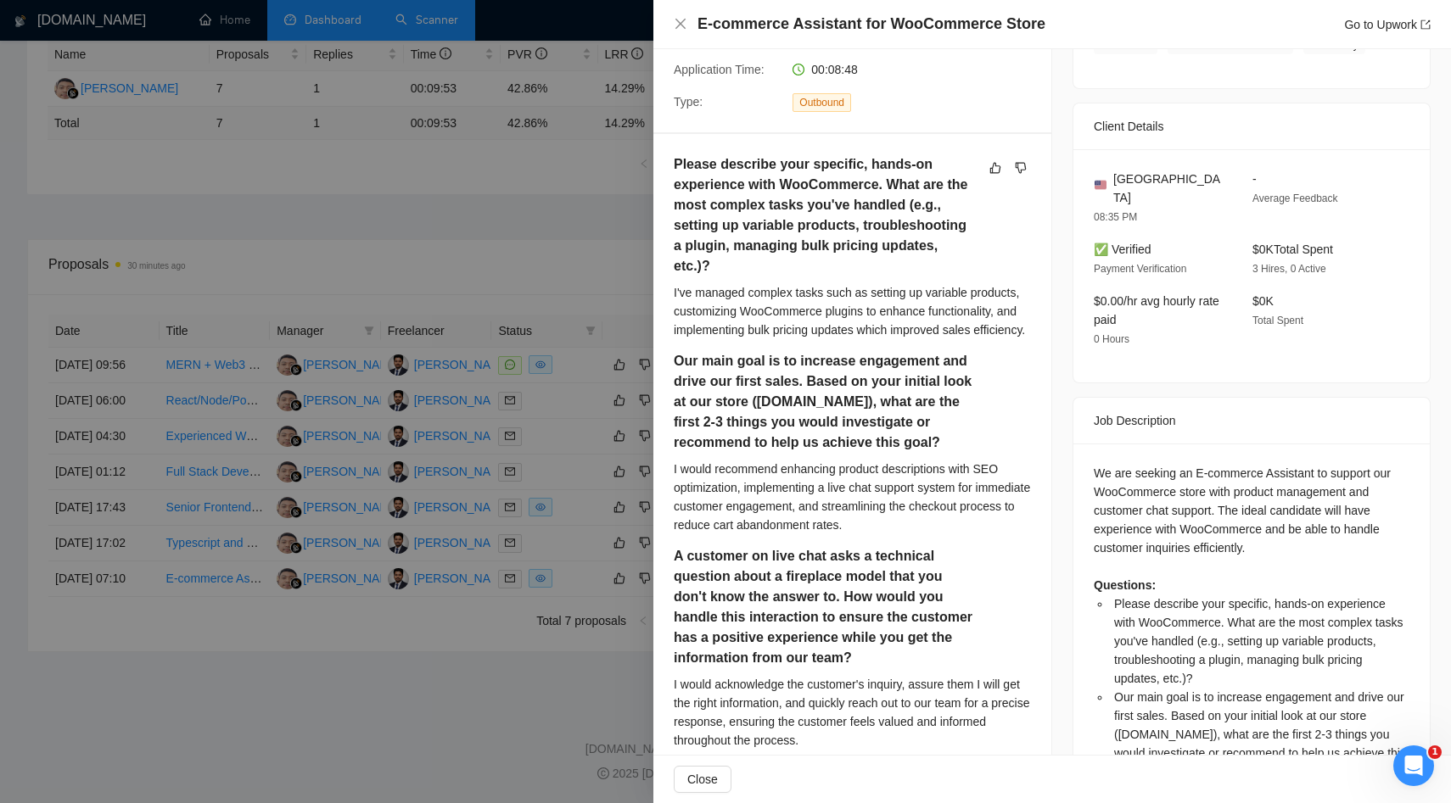
scroll to position [0, 0]
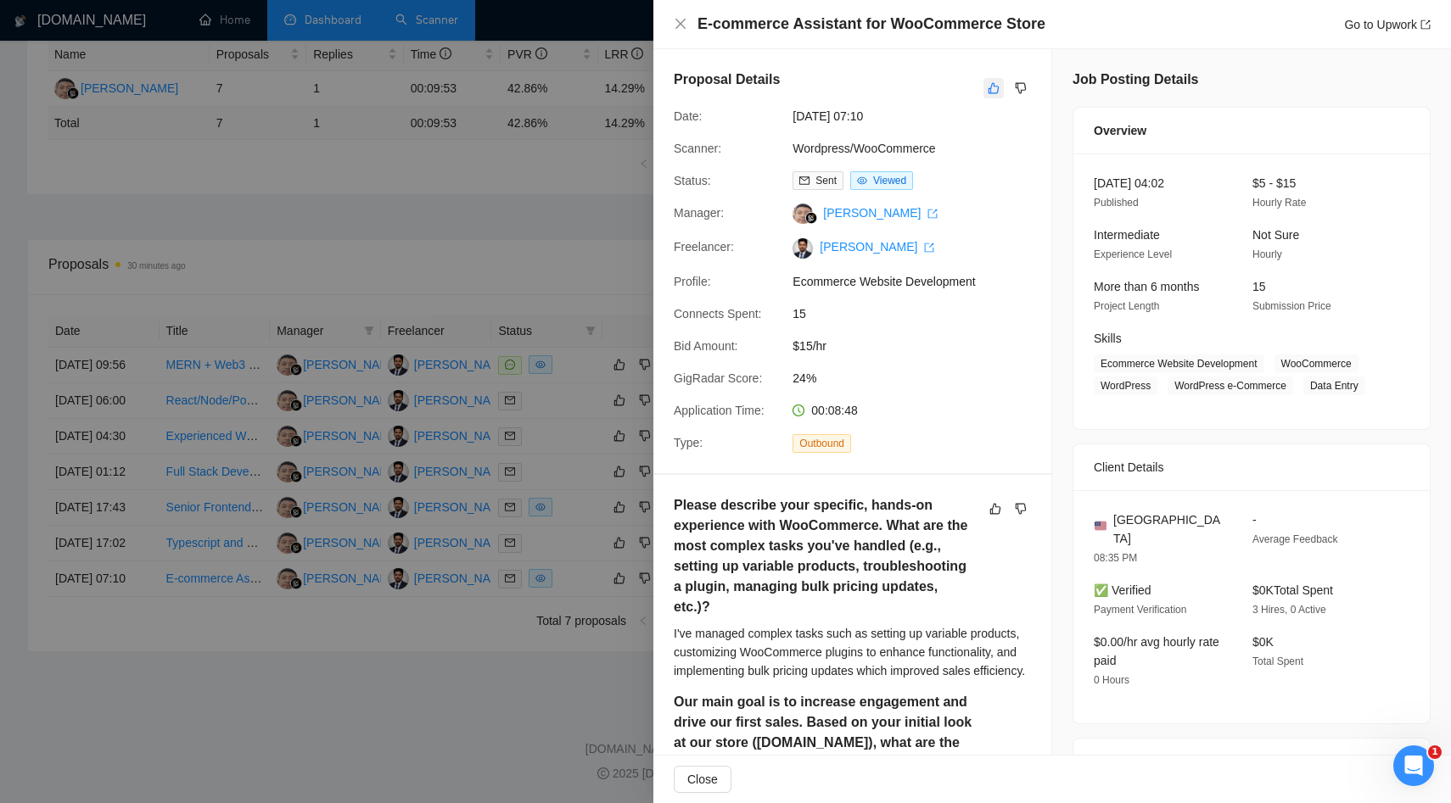
click at [988, 88] on icon "like" at bounding box center [993, 88] width 11 height 11
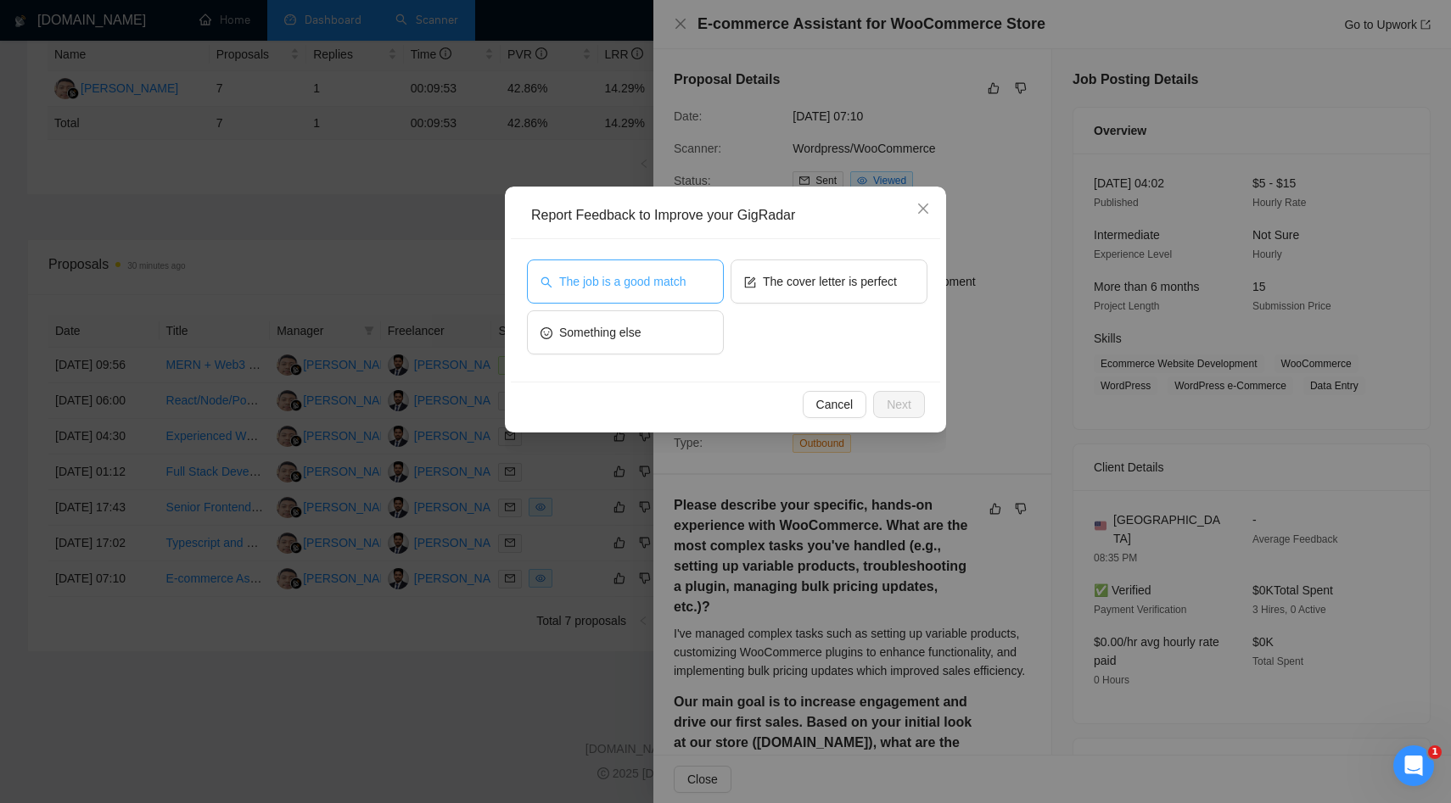
click at [665, 297] on button "The job is a good match" at bounding box center [625, 282] width 197 height 44
click at [816, 275] on span "The cover letter is perfect" at bounding box center [830, 281] width 134 height 19
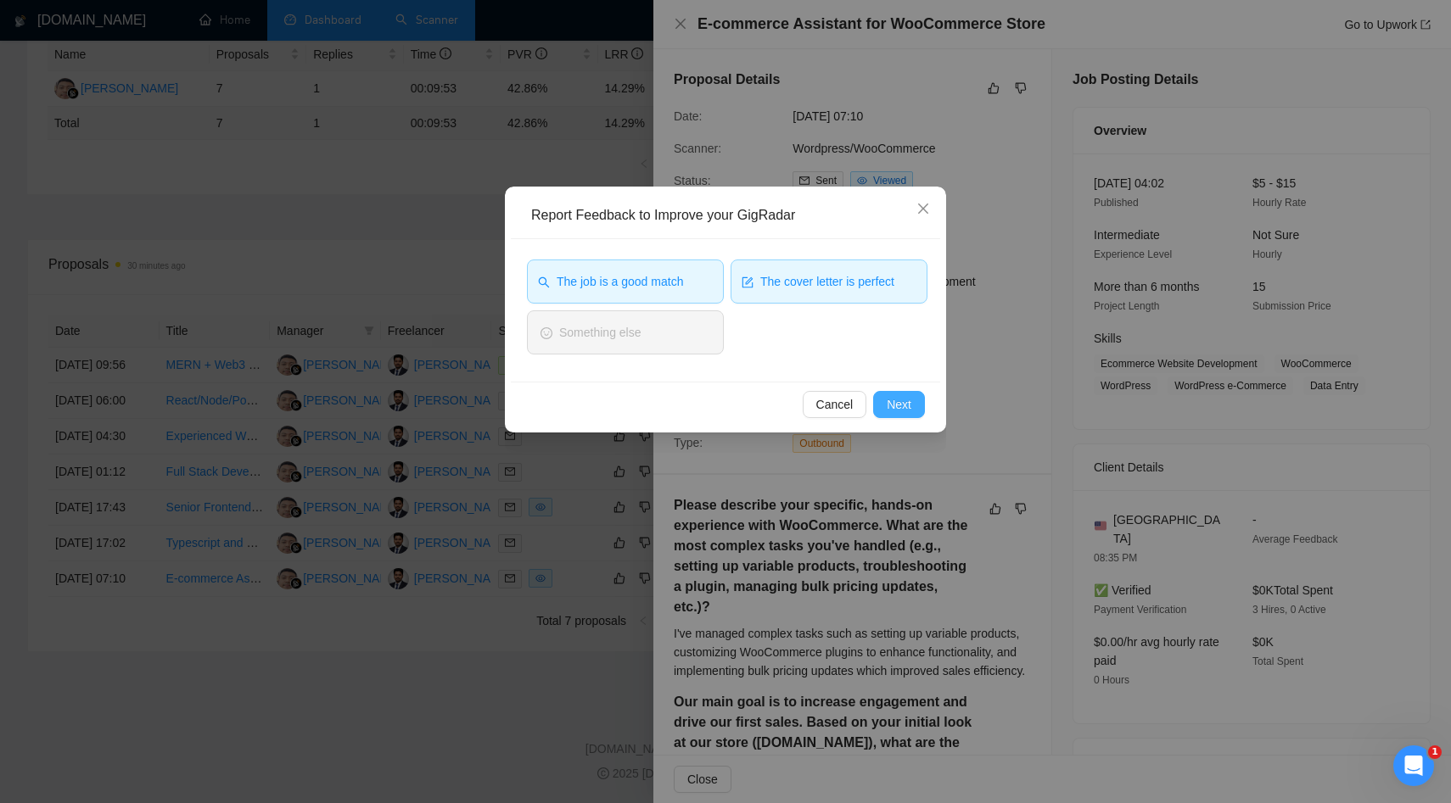
click at [904, 414] on button "Next" at bounding box center [899, 404] width 52 height 27
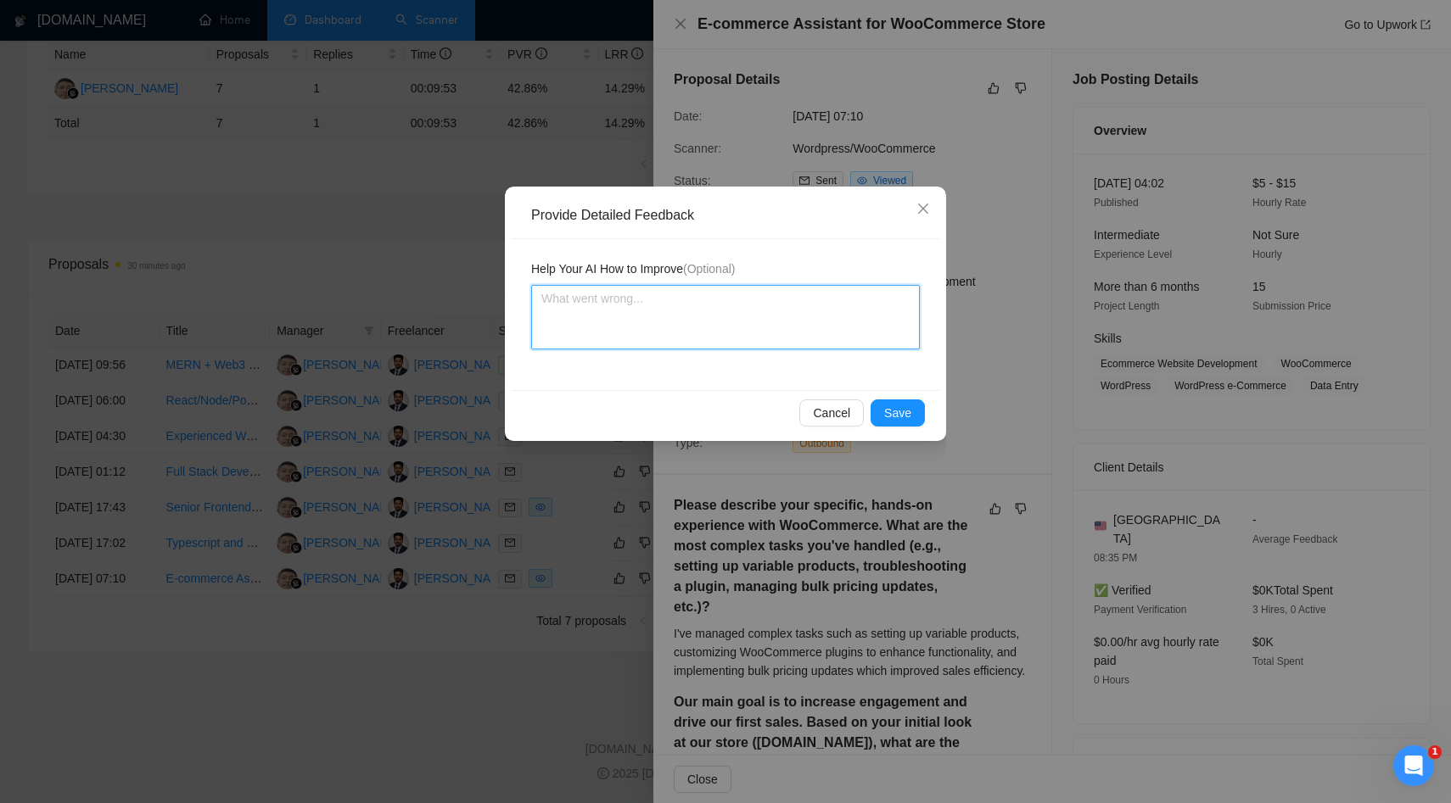
click at [699, 322] on textarea at bounding box center [725, 317] width 389 height 64
click at [887, 409] on span "Save" at bounding box center [897, 413] width 27 height 19
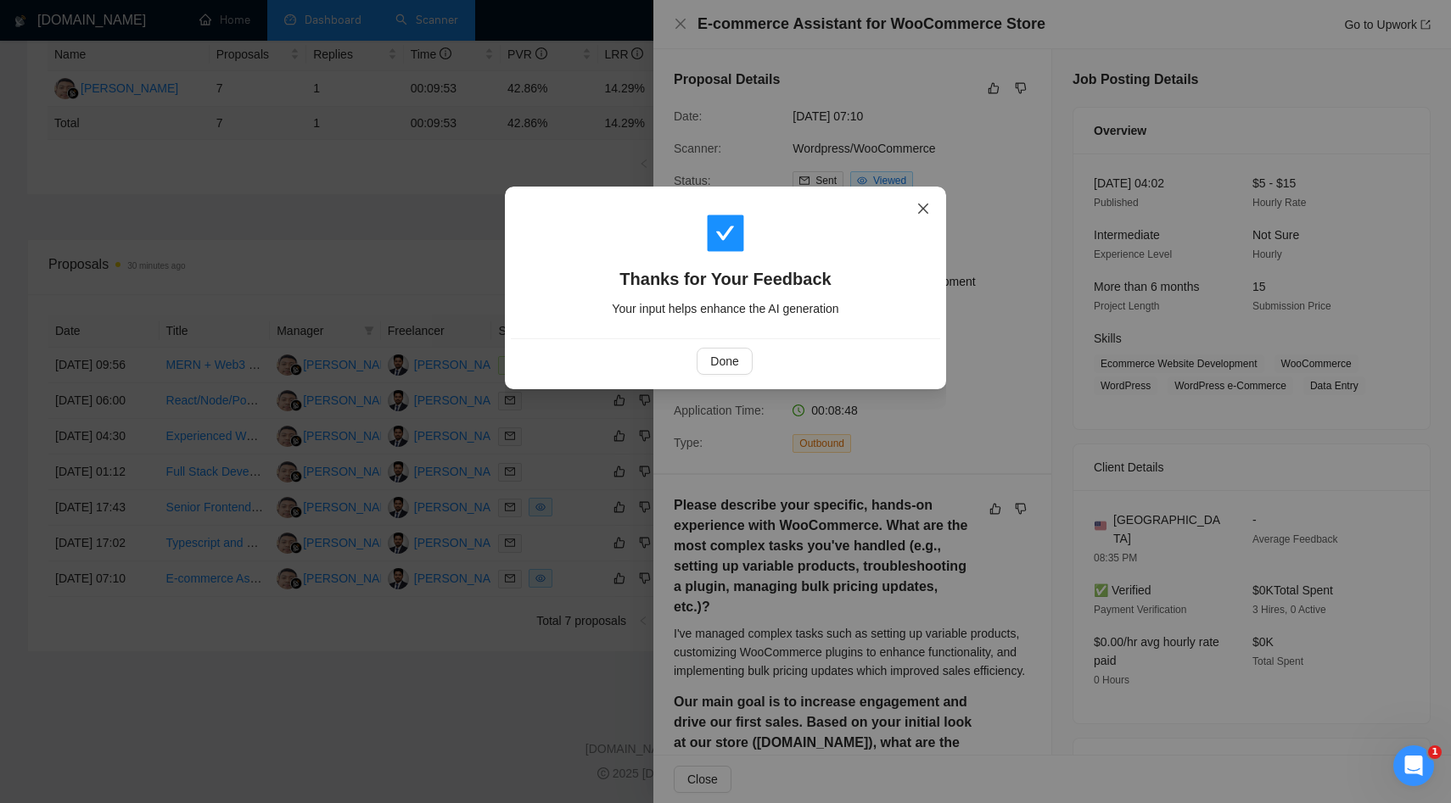
click at [920, 215] on icon "close" at bounding box center [923, 209] width 14 height 14
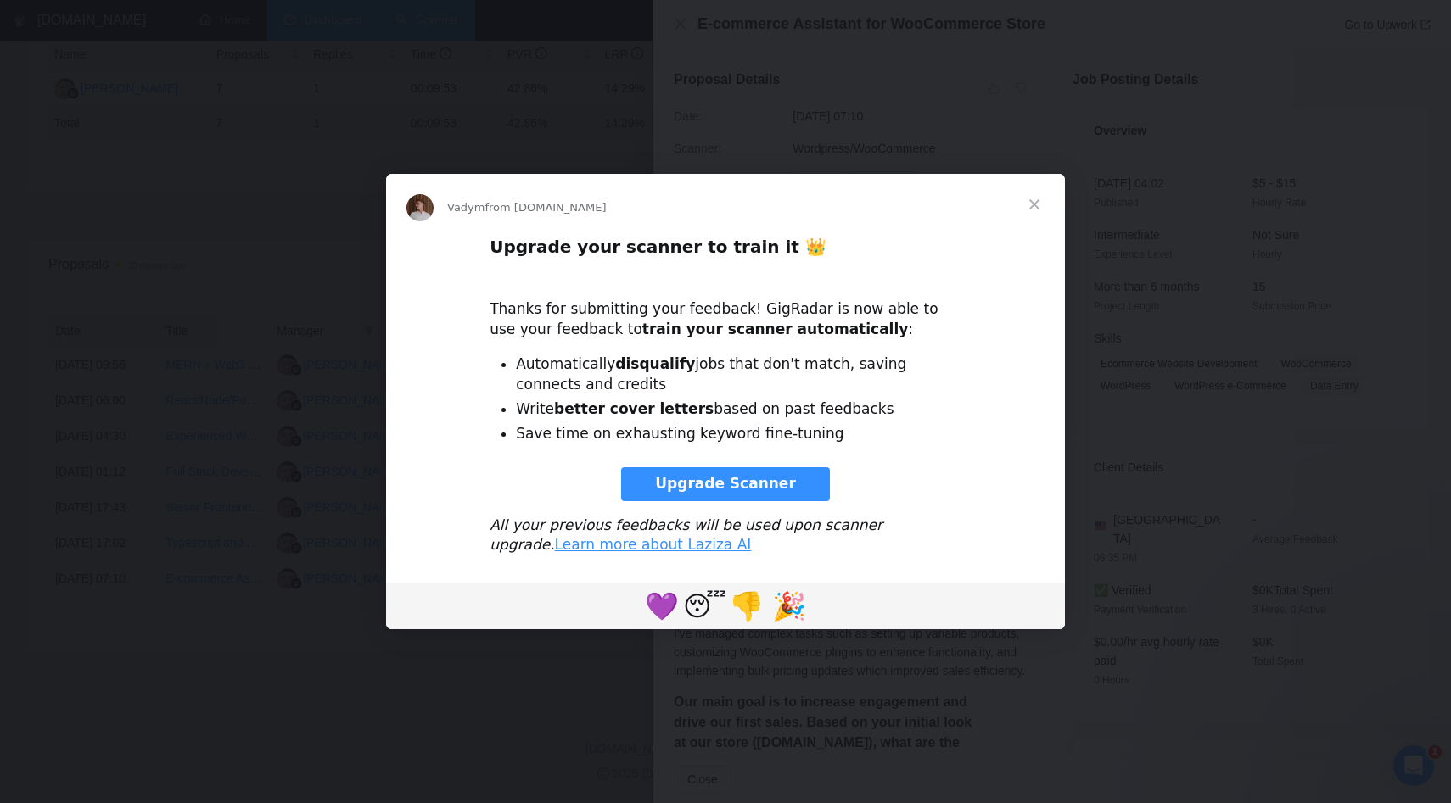
click at [713, 490] on span "Upgrade Scanner" at bounding box center [725, 483] width 141 height 17
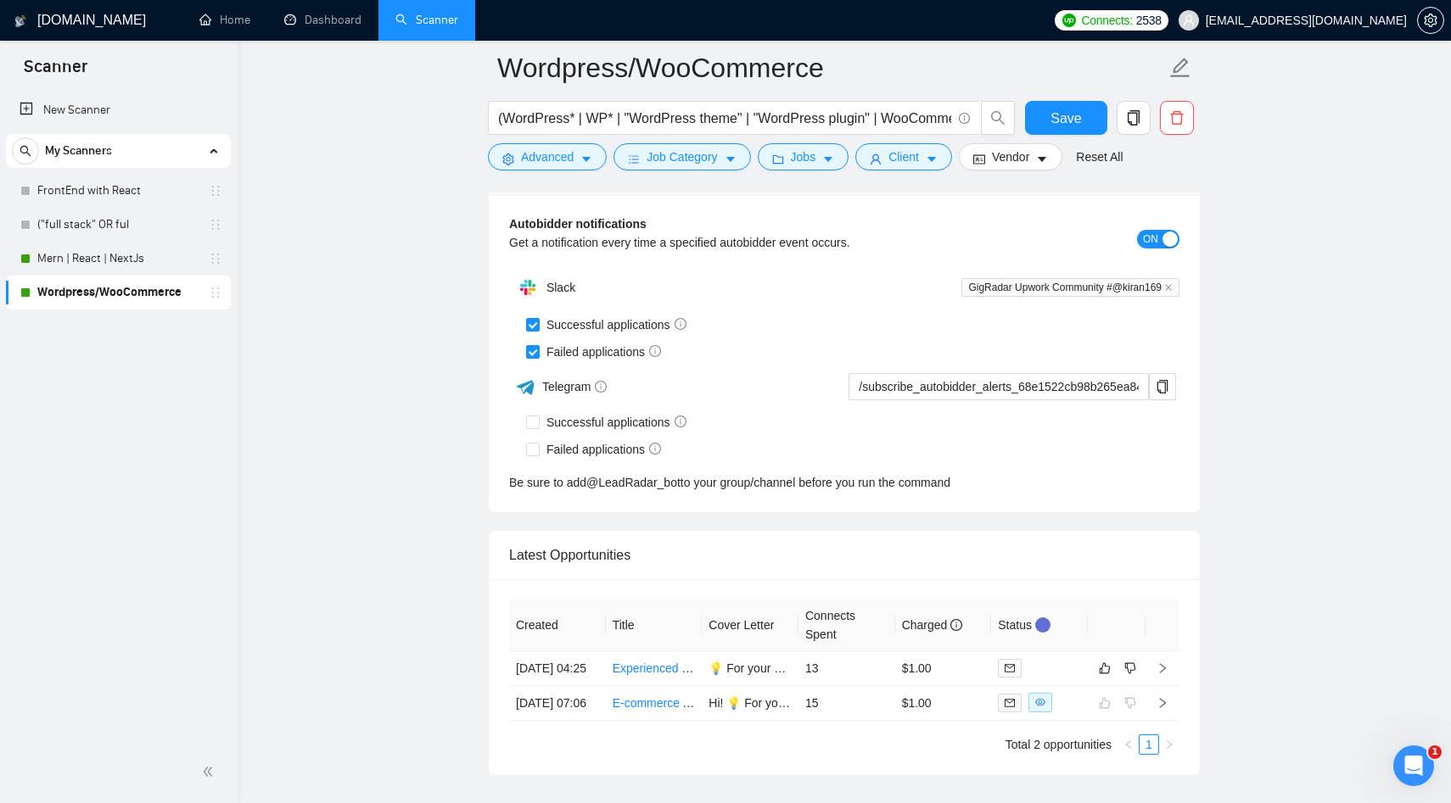
scroll to position [4211, 0]
